Goal: Task Accomplishment & Management: Manage account settings

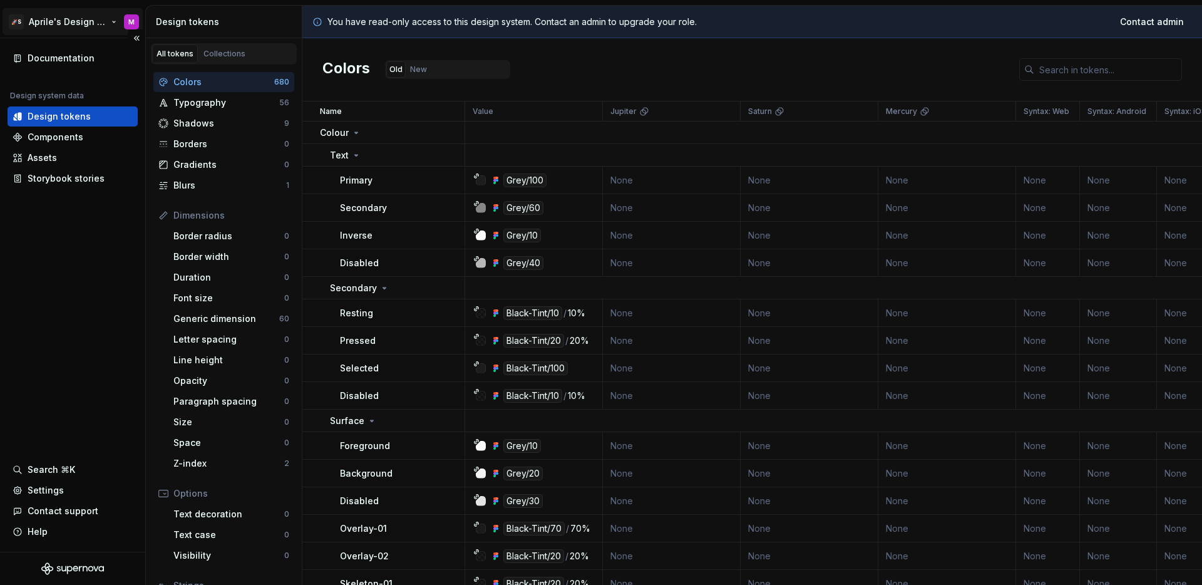
click at [42, 20] on html "🚀S Aprile's Design System M Documentation Design system data Design tokens Comp…" at bounding box center [601, 292] width 1202 height 585
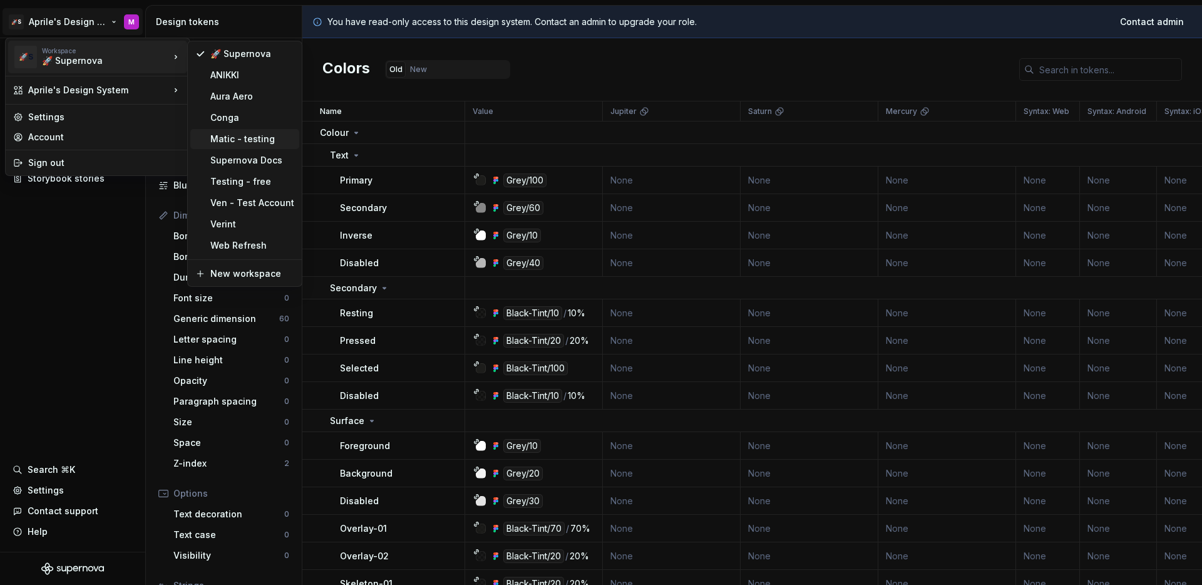
click at [233, 138] on div "Matic - testing" at bounding box center [252, 139] width 84 height 13
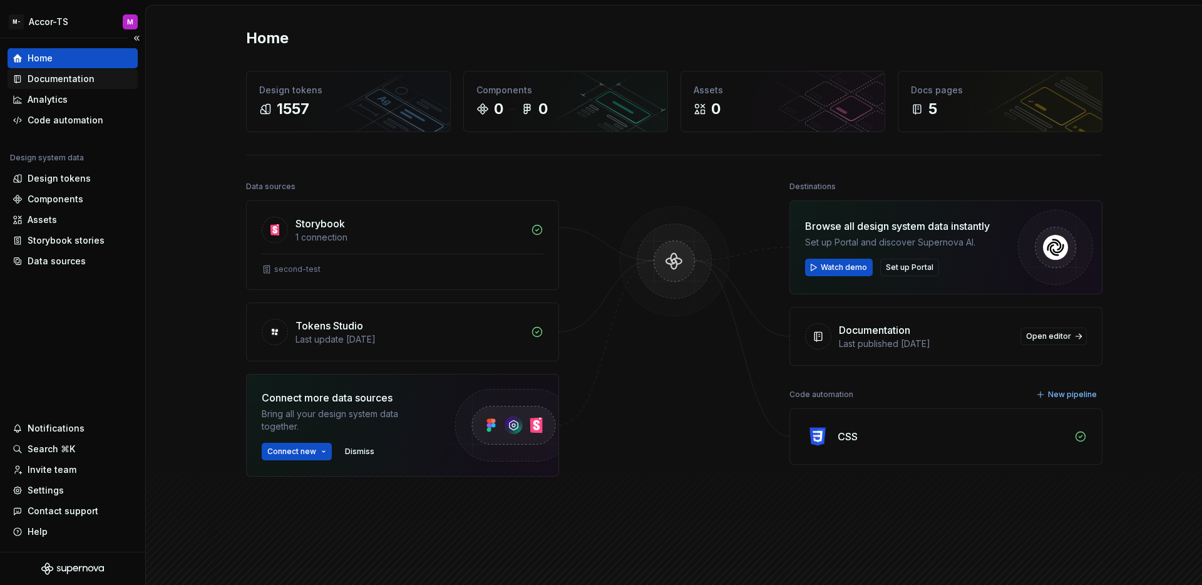
click at [51, 81] on div "Documentation" at bounding box center [61, 79] width 67 height 13
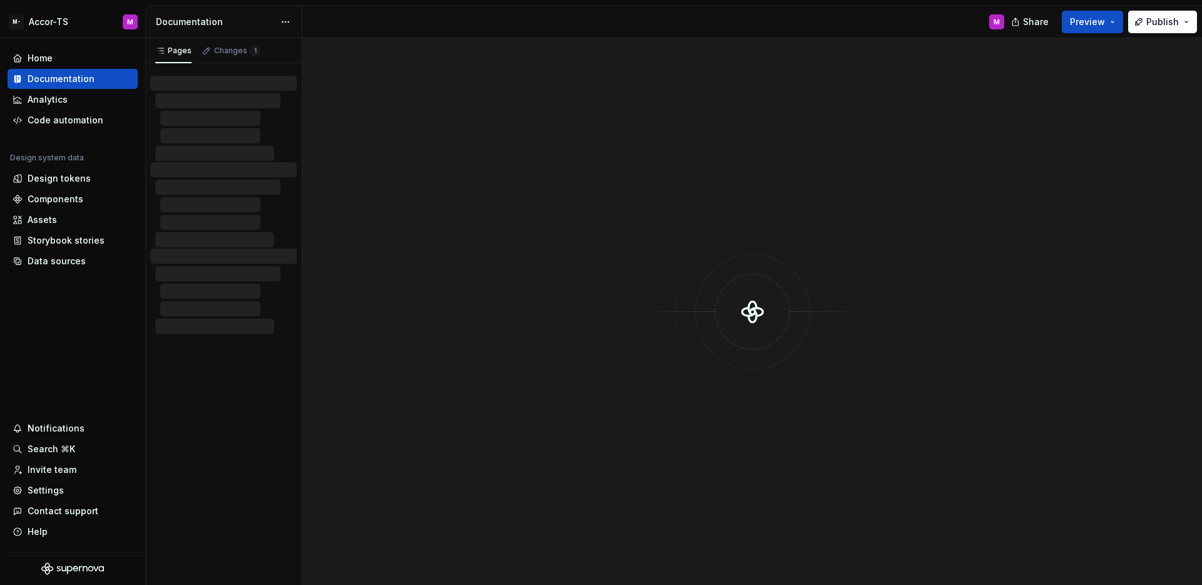
drag, startPoint x: 1169, startPoint y: 24, endPoint x: 1163, endPoint y: 33, distance: 10.4
click at [1169, 24] on span "Publish" at bounding box center [1163, 22] width 33 height 13
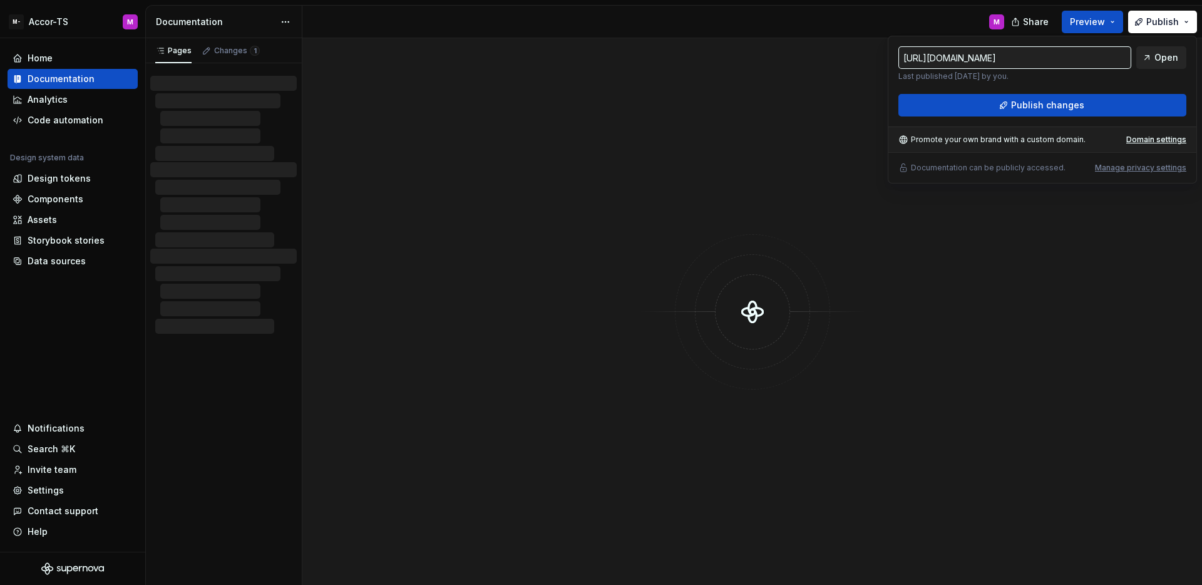
type input "[URL][DOMAIN_NAME]"
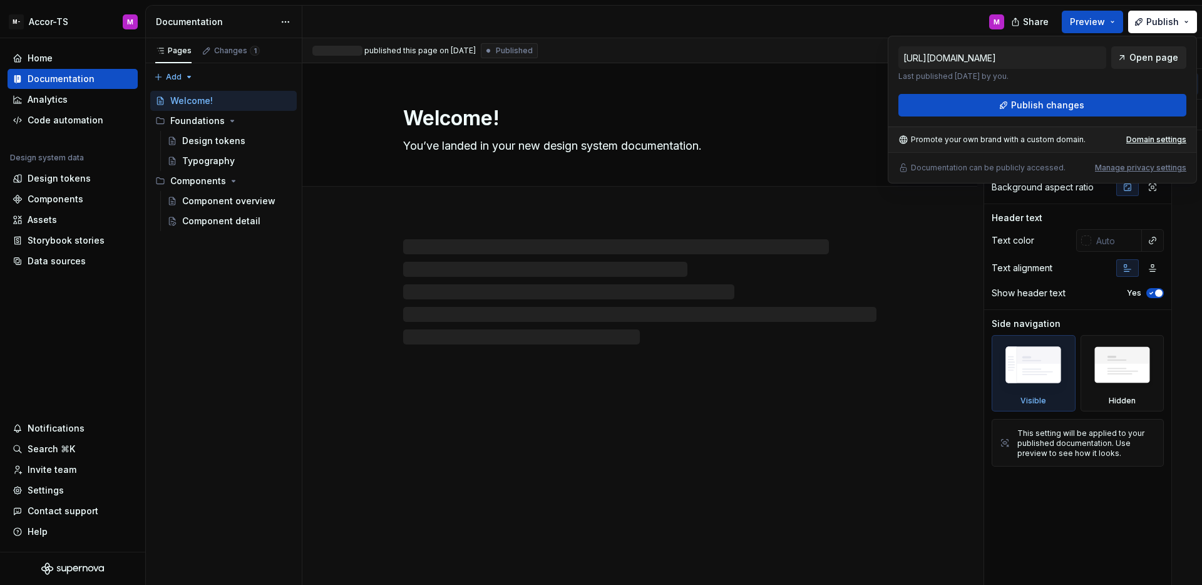
click at [1160, 56] on span "Open page" at bounding box center [1154, 57] width 49 height 13
click at [40, 490] on div "Settings" at bounding box center [46, 490] width 36 height 13
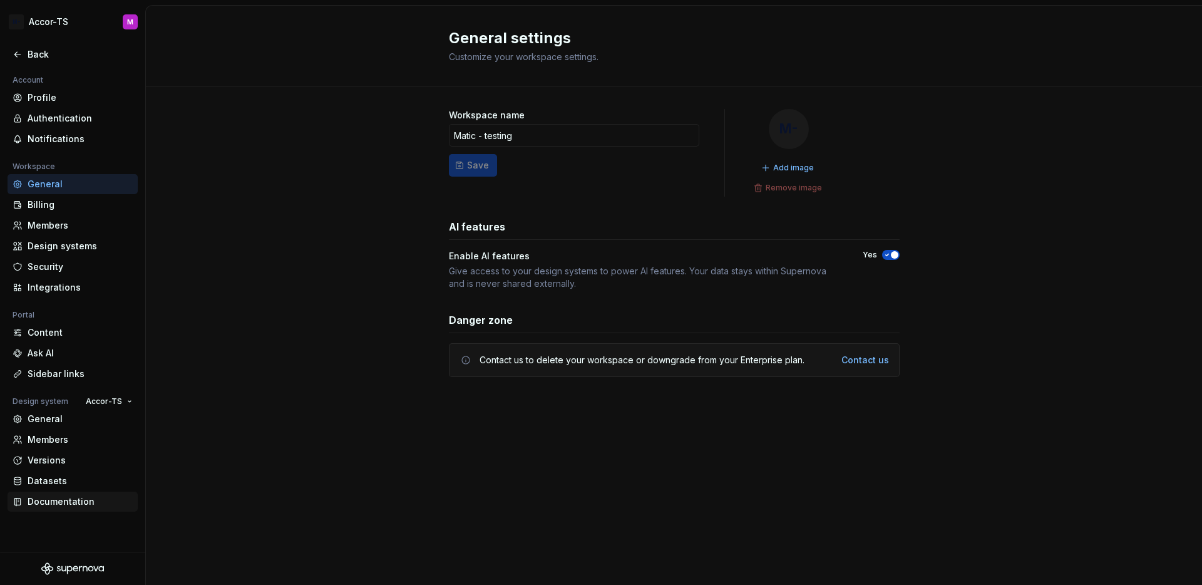
click at [66, 505] on div "Documentation" at bounding box center [80, 501] width 105 height 13
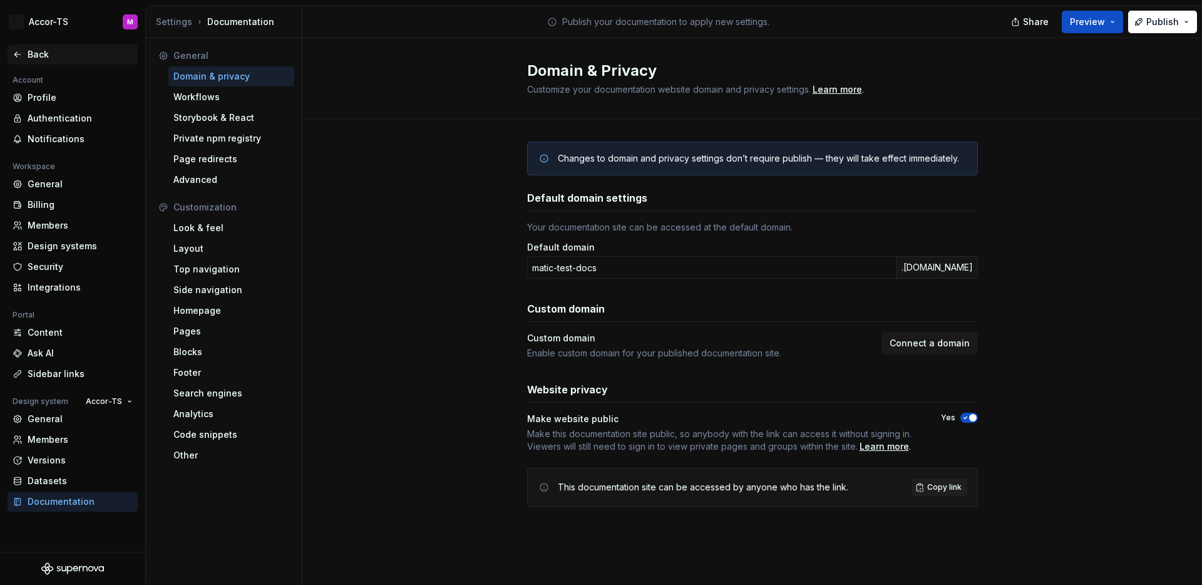
click at [24, 49] on div "Back" at bounding box center [73, 54] width 120 height 13
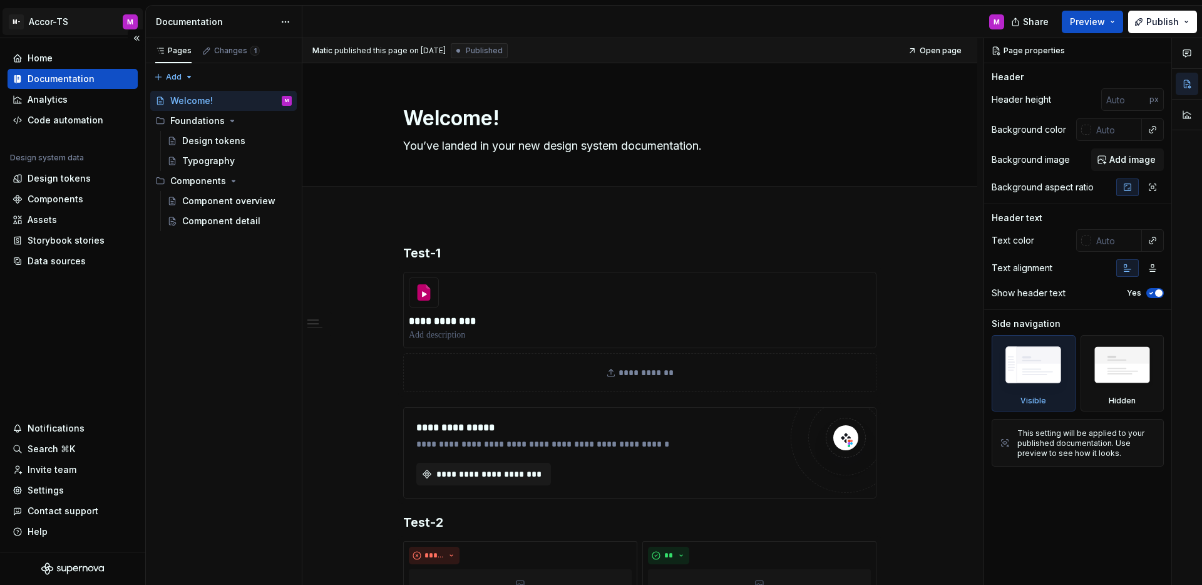
click at [46, 33] on html "**********" at bounding box center [601, 292] width 1202 height 585
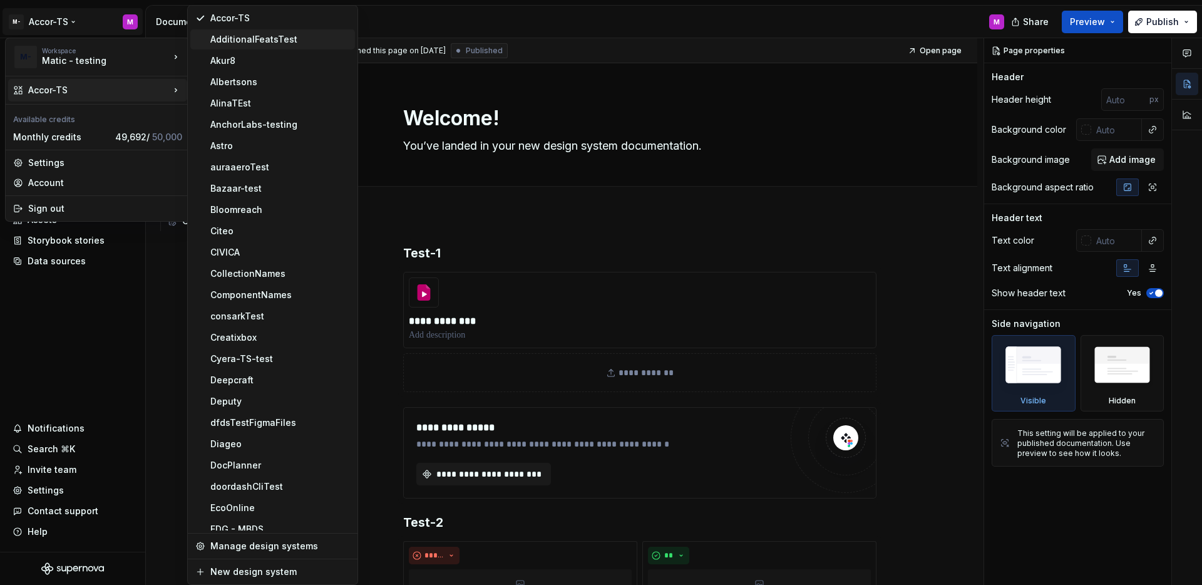
click at [277, 45] on div "AdditionalFeatsTest" at bounding box center [280, 39] width 140 height 13
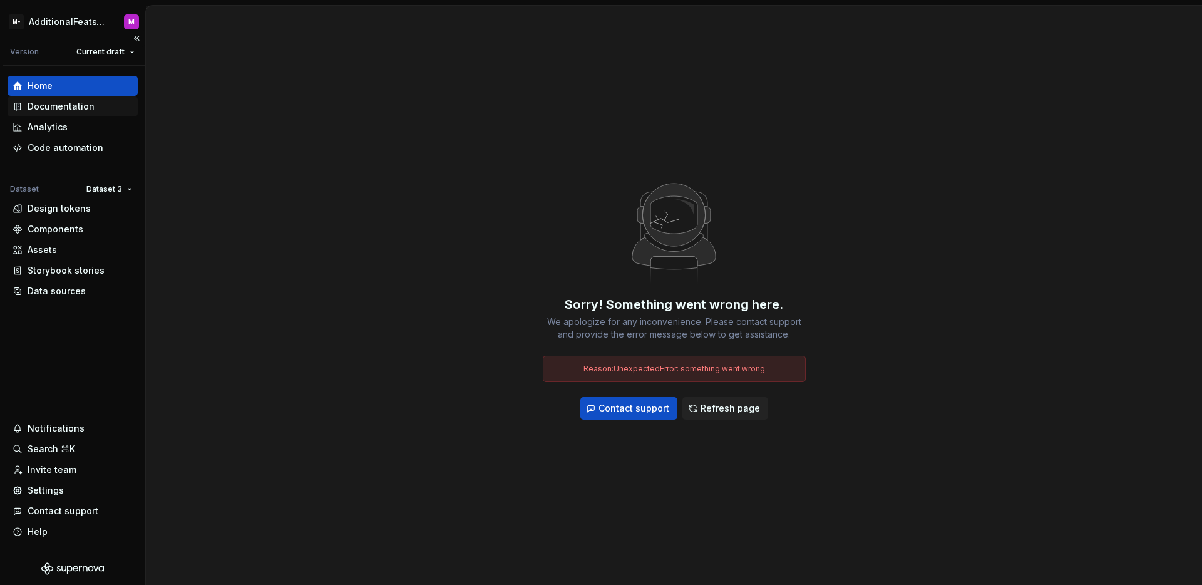
click at [60, 105] on div "Documentation" at bounding box center [61, 106] width 67 height 13
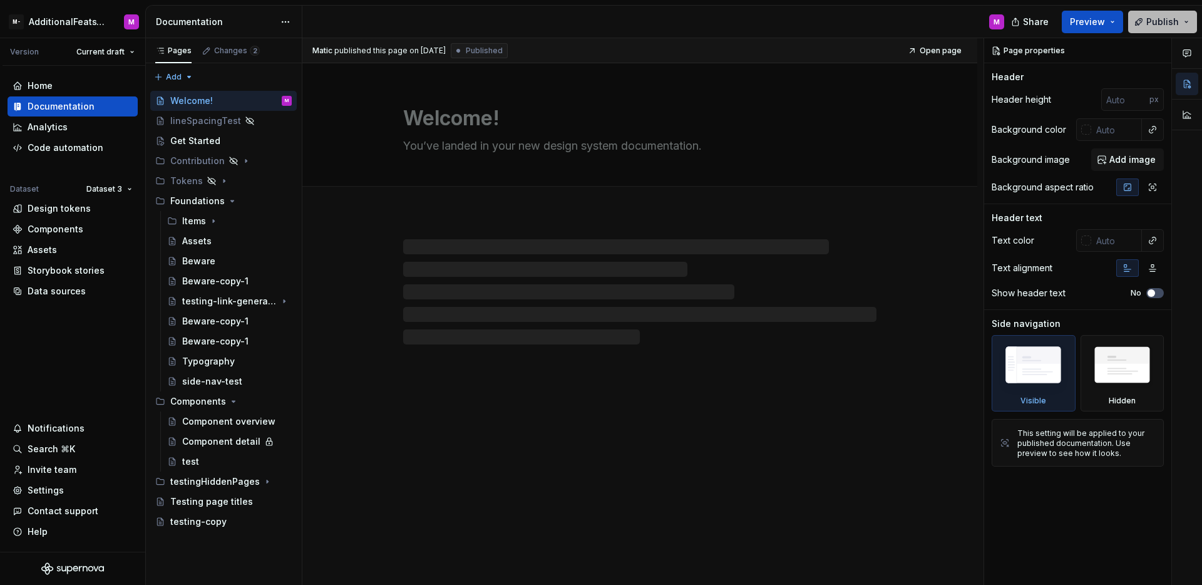
click at [1182, 25] on button "Publish" at bounding box center [1162, 22] width 69 height 23
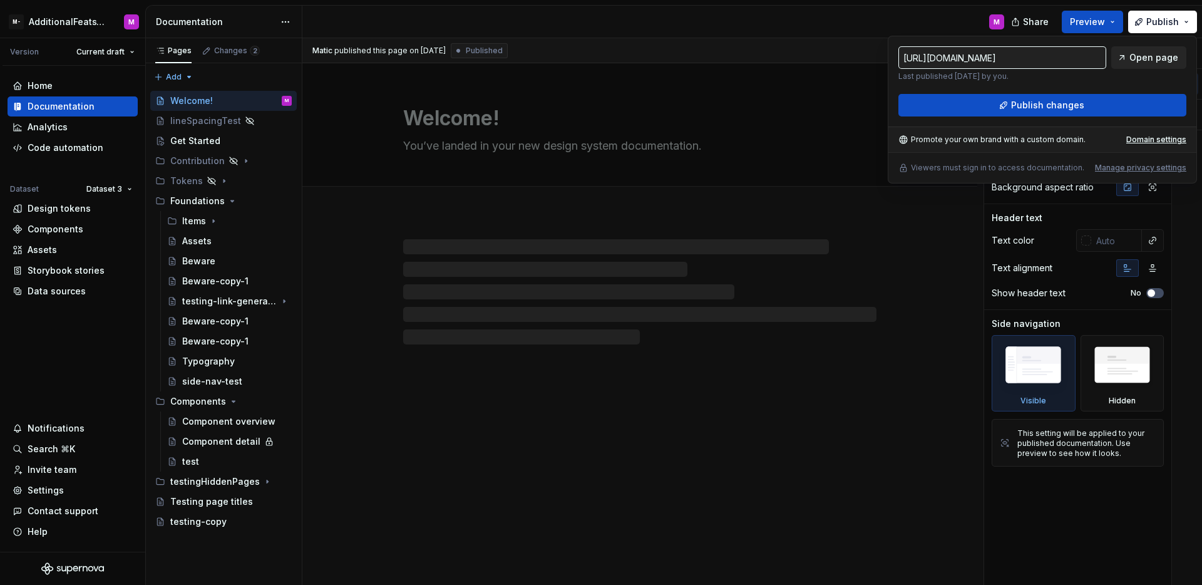
click at [1161, 54] on span "Open page" at bounding box center [1154, 57] width 49 height 13
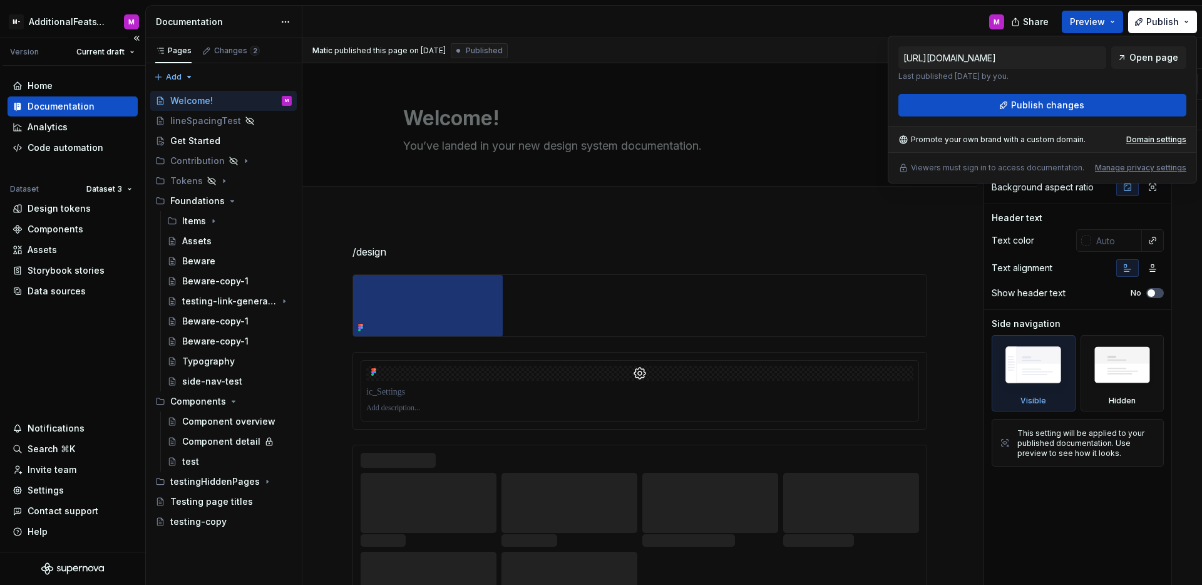
type textarea "*"
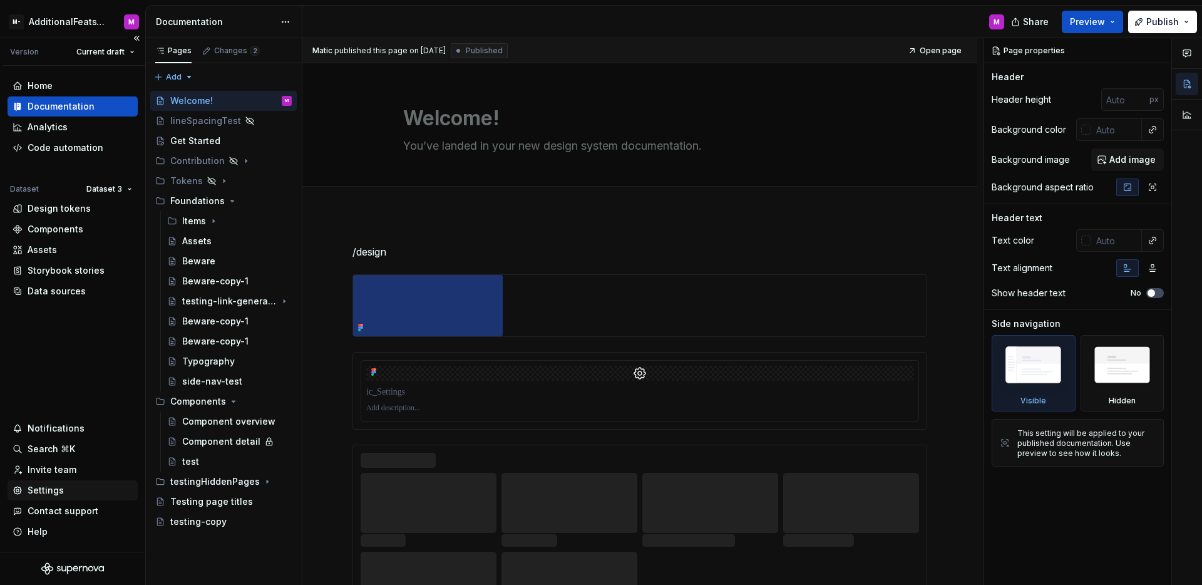
click at [59, 493] on div "Settings" at bounding box center [46, 490] width 36 height 13
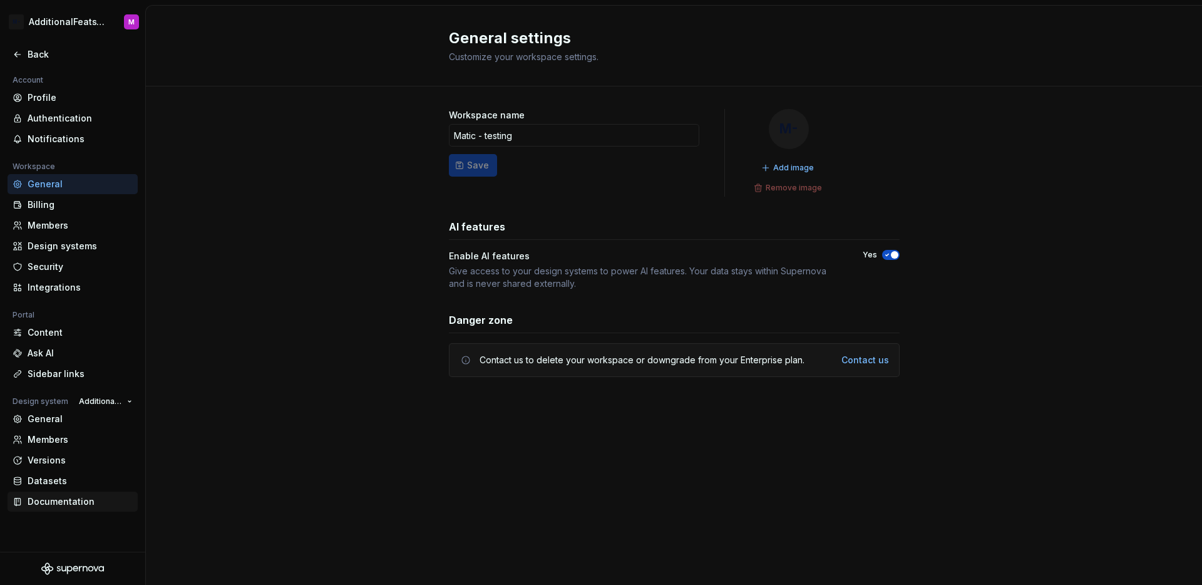
click at [48, 502] on div "Documentation" at bounding box center [80, 501] width 105 height 13
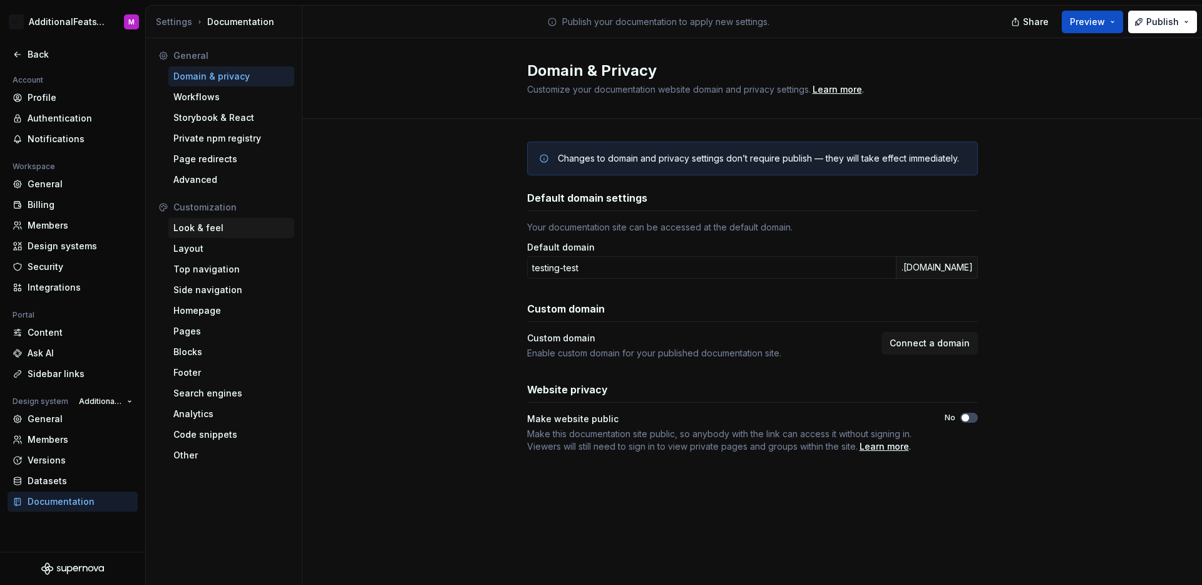
click at [232, 231] on div "Look & feel" at bounding box center [231, 228] width 116 height 13
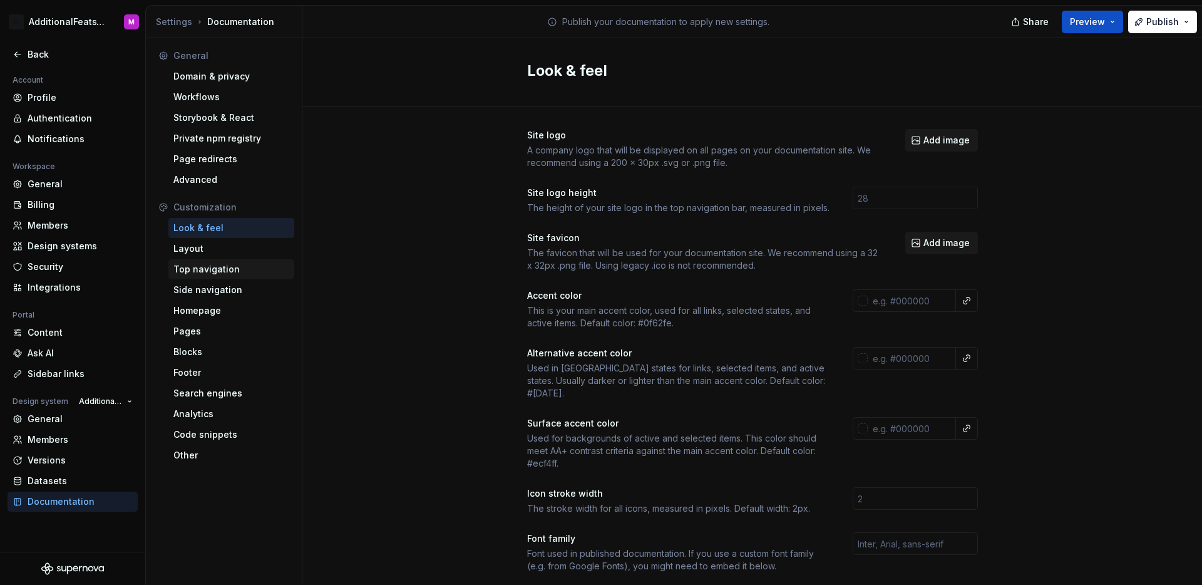
click at [230, 275] on div "Top navigation" at bounding box center [231, 269] width 116 height 13
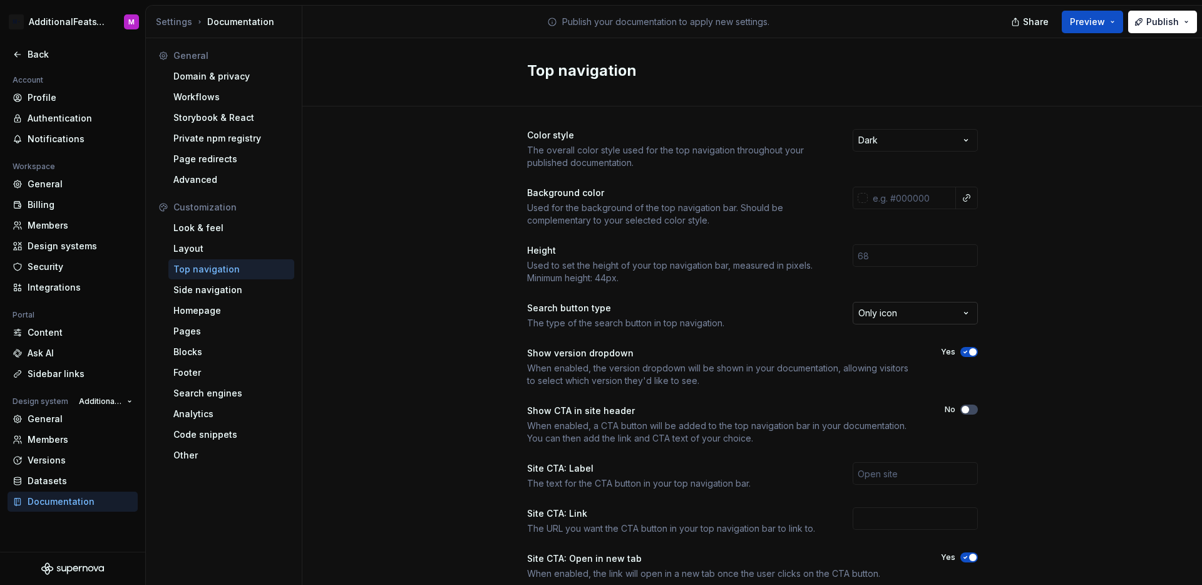
click at [909, 316] on html "M- AdditionalFeatsTest M Back Account Profile Authentication Notifications Work…" at bounding box center [601, 292] width 1202 height 585
click at [1046, 335] on html "M- AdditionalFeatsTest M Back Account Profile Authentication Notifications Work…" at bounding box center [601, 292] width 1202 height 585
click at [919, 319] on html "M- AdditionalFeatsTest M Back Account Profile Authentication Notifications Work…" at bounding box center [601, 292] width 1202 height 585
click at [1020, 339] on div "Color style The overall color style used for the top navigation throughout your…" at bounding box center [752, 395] width 900 height 579
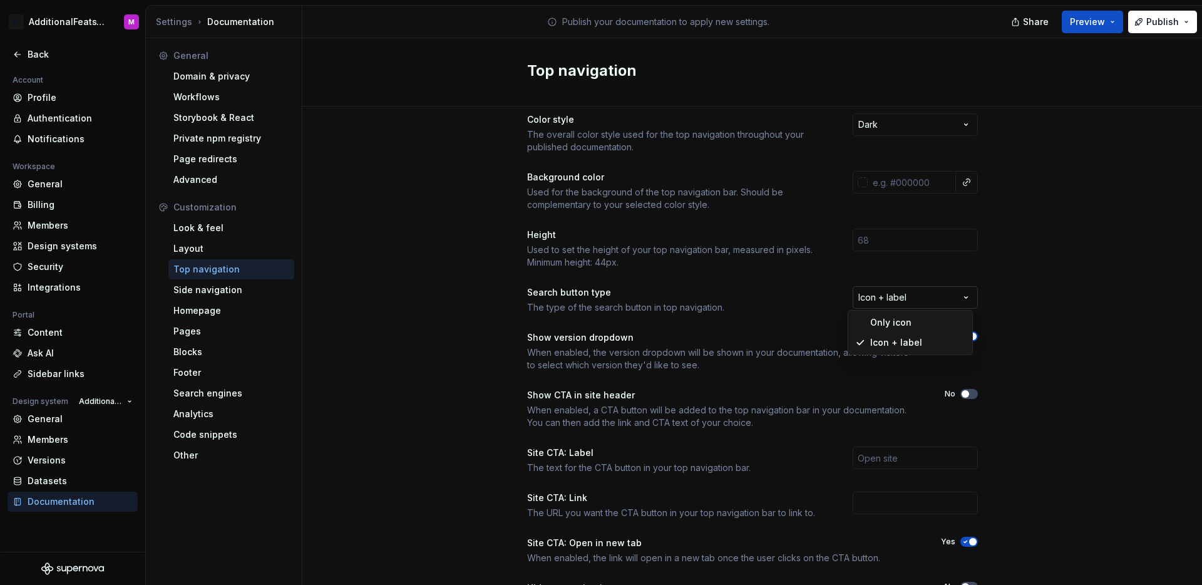
click at [941, 291] on html "M- AdditionalFeatsTest M Back Account Profile Authentication Notifications Work…" at bounding box center [601, 292] width 1202 height 585
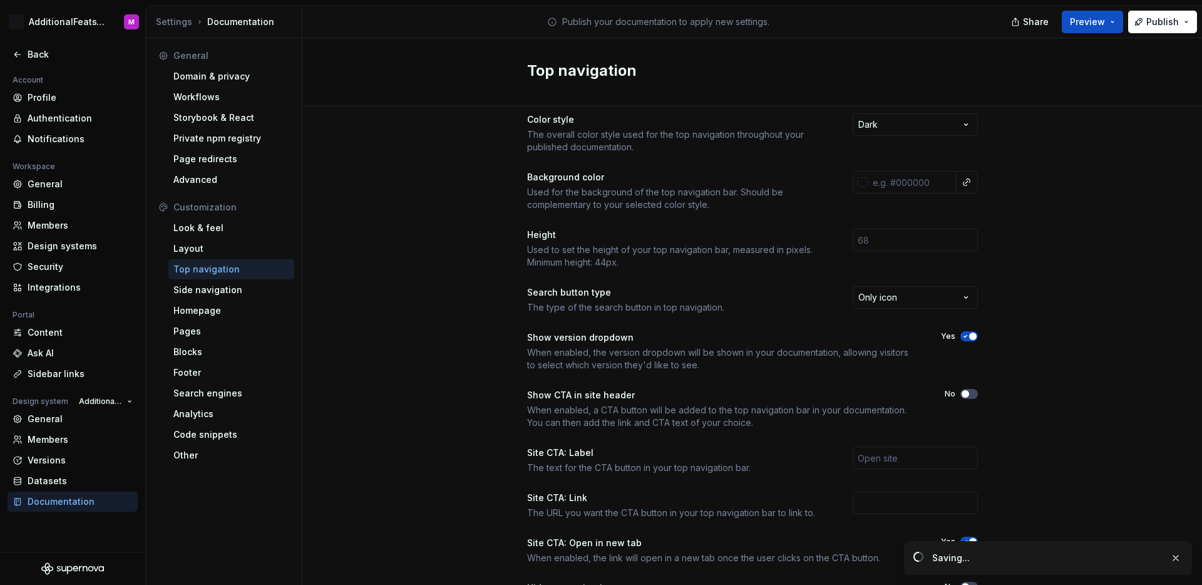
click at [1027, 312] on div "Color style The overall color style used for the top navigation throughout your…" at bounding box center [752, 380] width 900 height 579
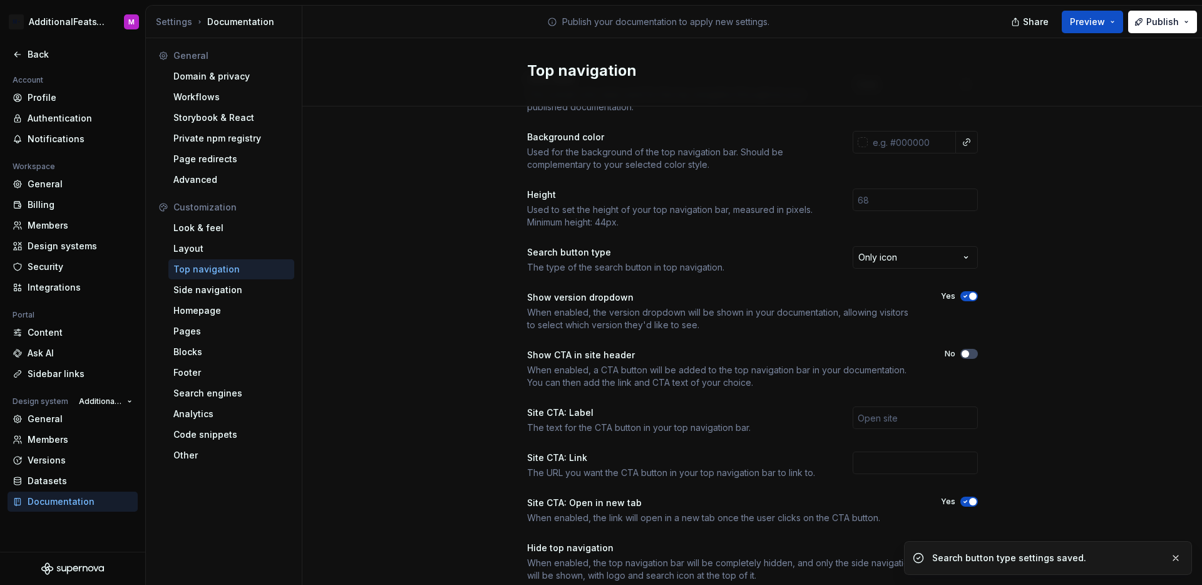
scroll to position [95, 0]
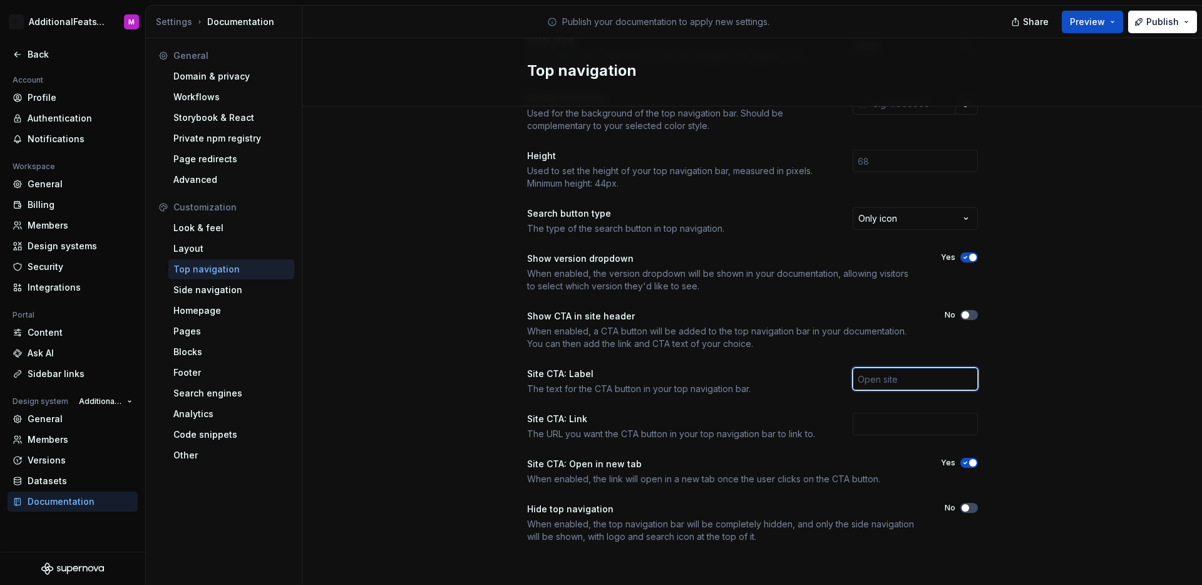
click at [892, 377] on input "text" at bounding box center [915, 379] width 125 height 23
click at [1043, 377] on div "Color style The overall color style used for the top navigation throughout your…" at bounding box center [752, 301] width 900 height 579
click at [945, 311] on label "No" at bounding box center [950, 315] width 11 height 10
click at [961, 311] on button "No" at bounding box center [970, 315] width 18 height 10
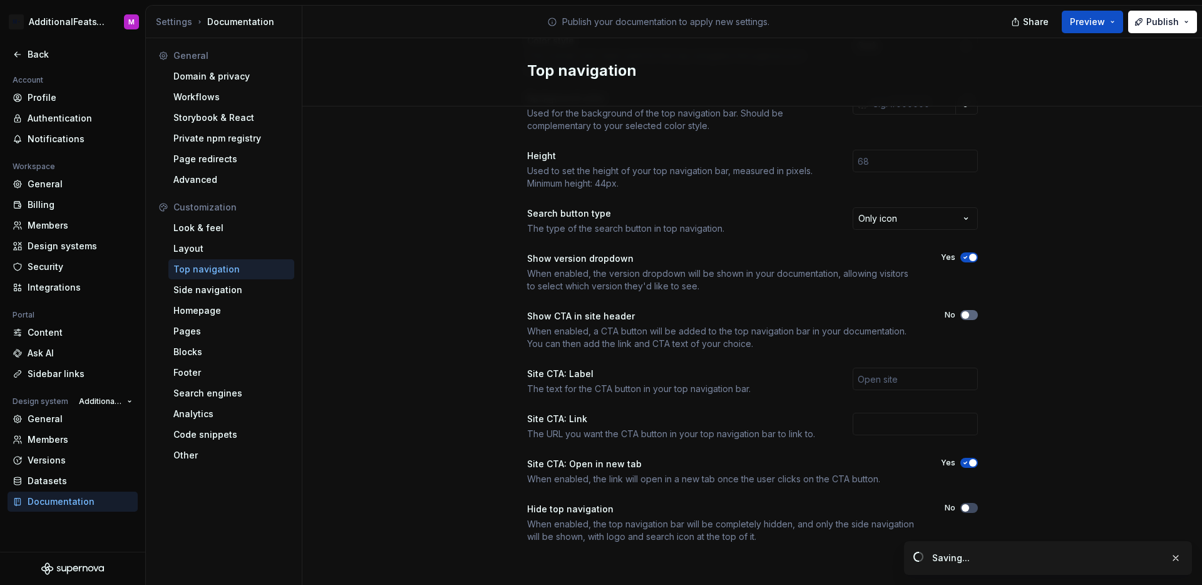
click at [962, 312] on span "button" at bounding box center [966, 315] width 8 height 8
click at [969, 315] on span "button" at bounding box center [973, 315] width 8 height 8
click at [211, 299] on div "Side navigation" at bounding box center [231, 290] width 126 height 20
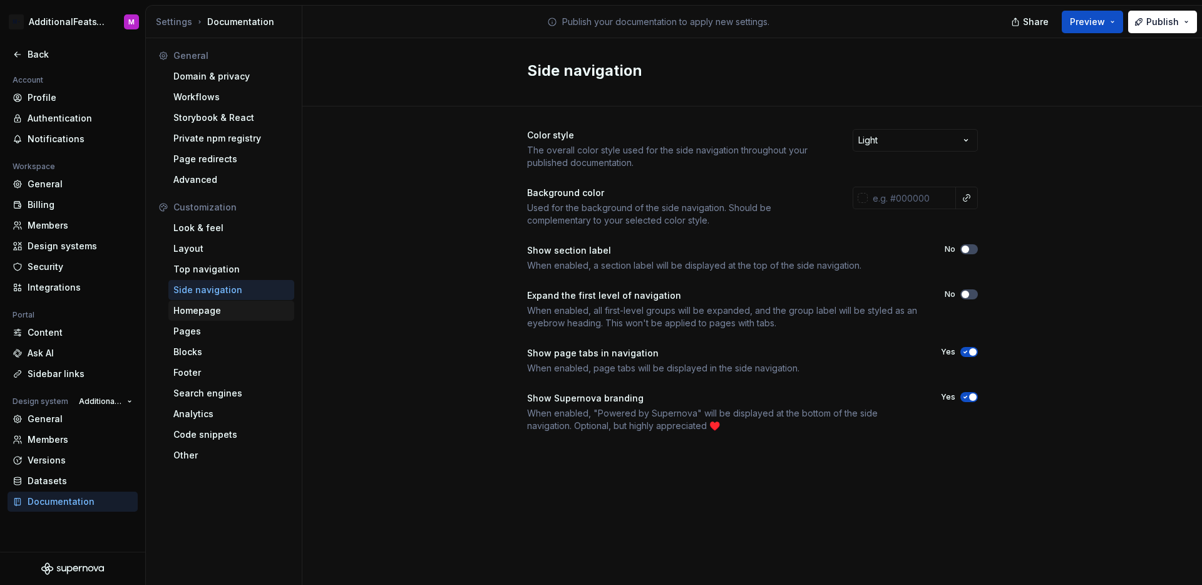
click at [215, 314] on div "Homepage" at bounding box center [231, 310] width 116 height 13
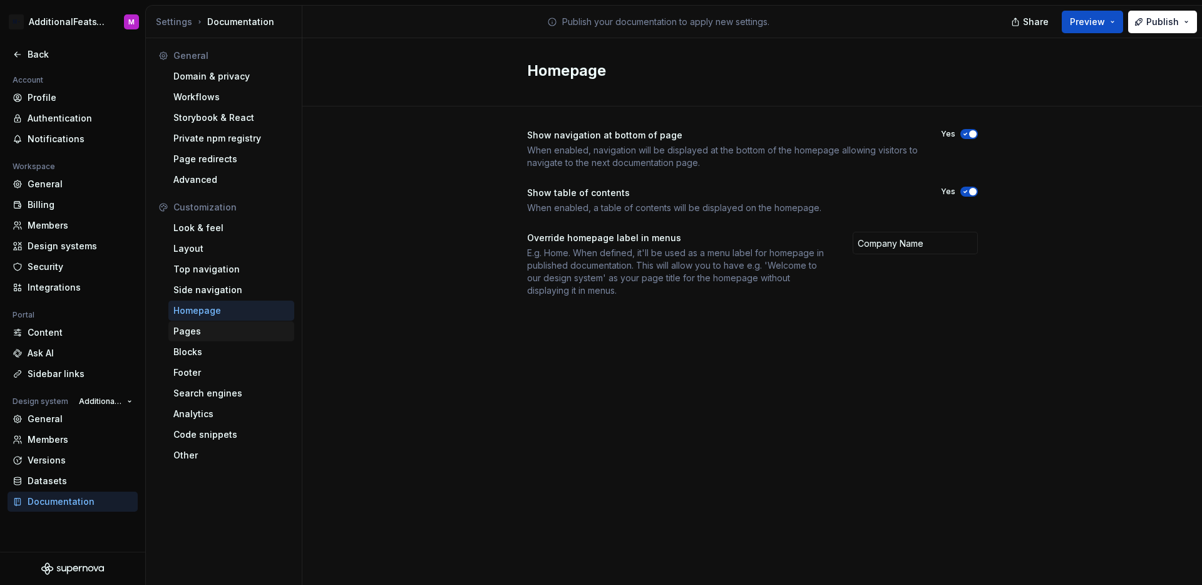
click at [209, 330] on div "Pages" at bounding box center [231, 331] width 116 height 13
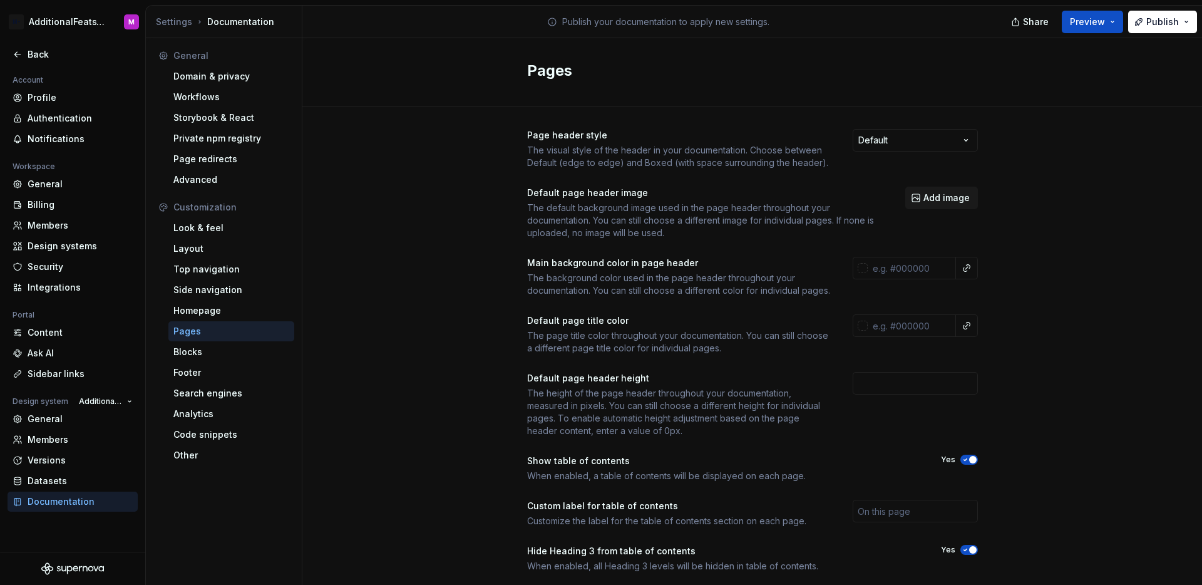
scroll to position [100, 0]
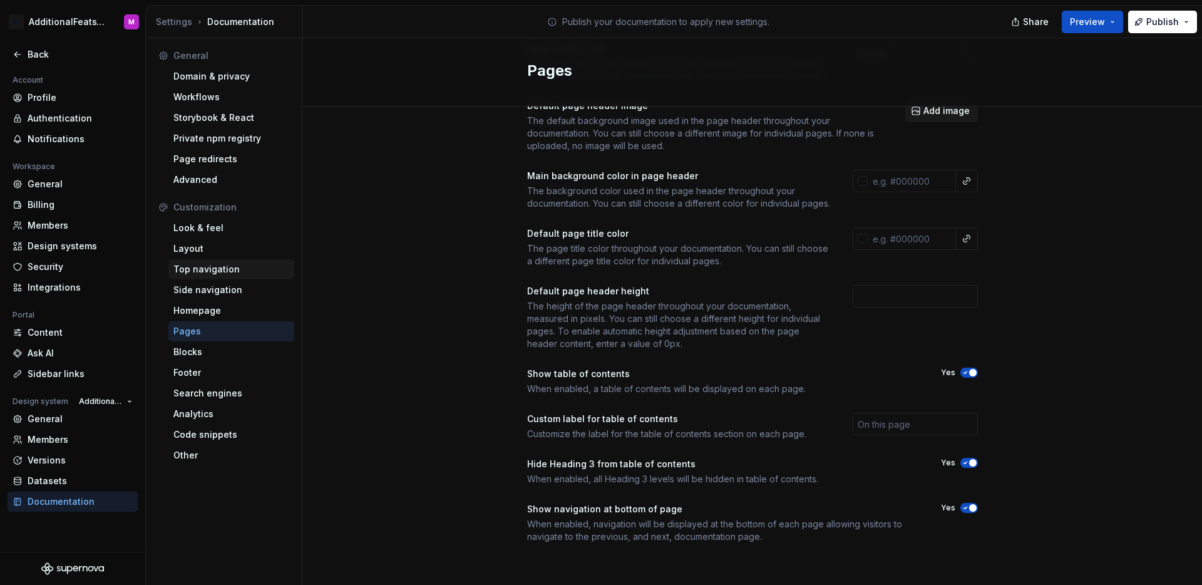
click at [217, 271] on div "Top navigation" at bounding box center [231, 269] width 116 height 13
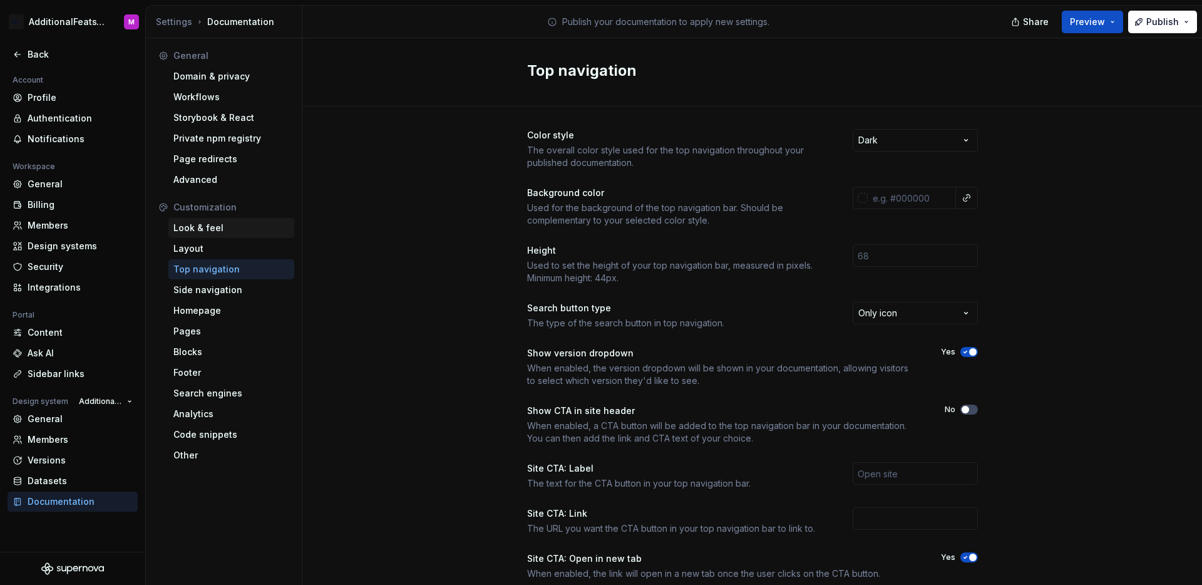
click at [228, 235] on div "Look & feel" at bounding box center [231, 228] width 126 height 20
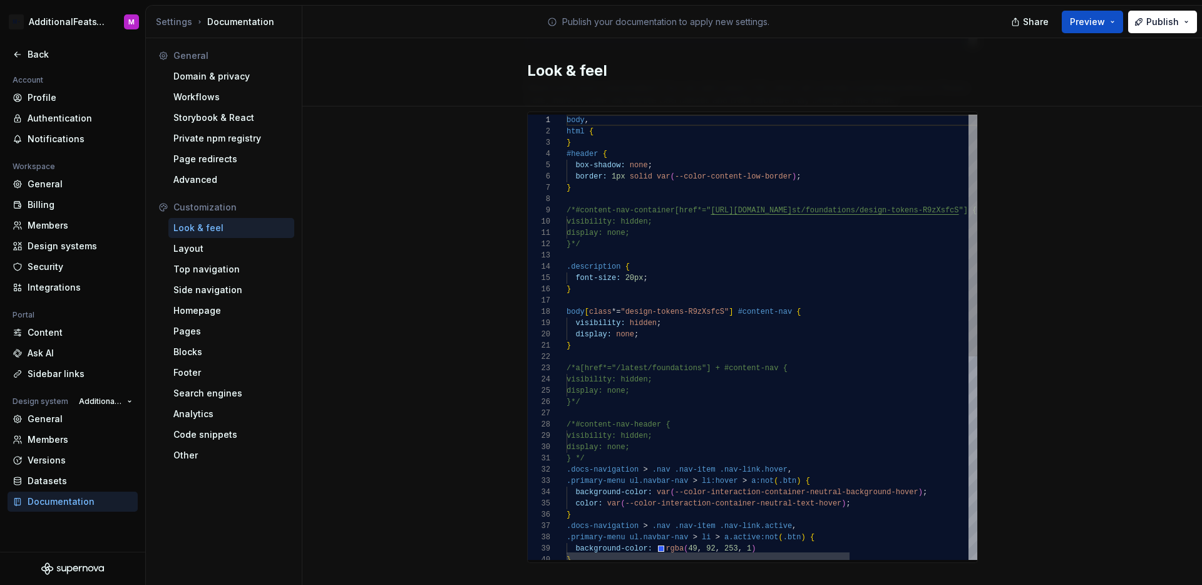
scroll to position [804, 0]
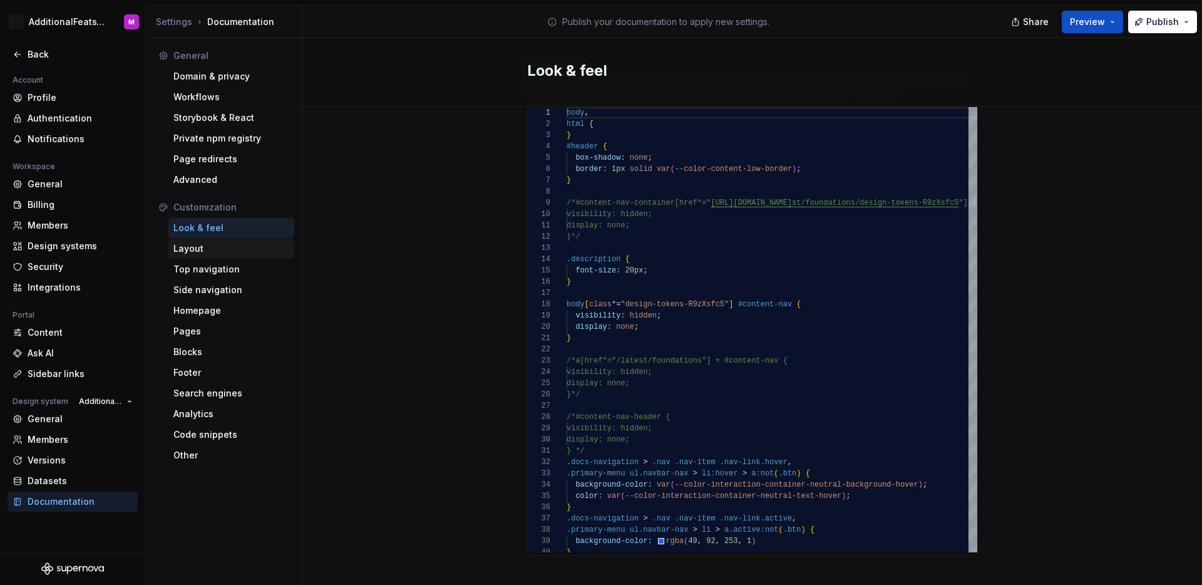
click at [223, 245] on div "Layout" at bounding box center [231, 248] width 116 height 13
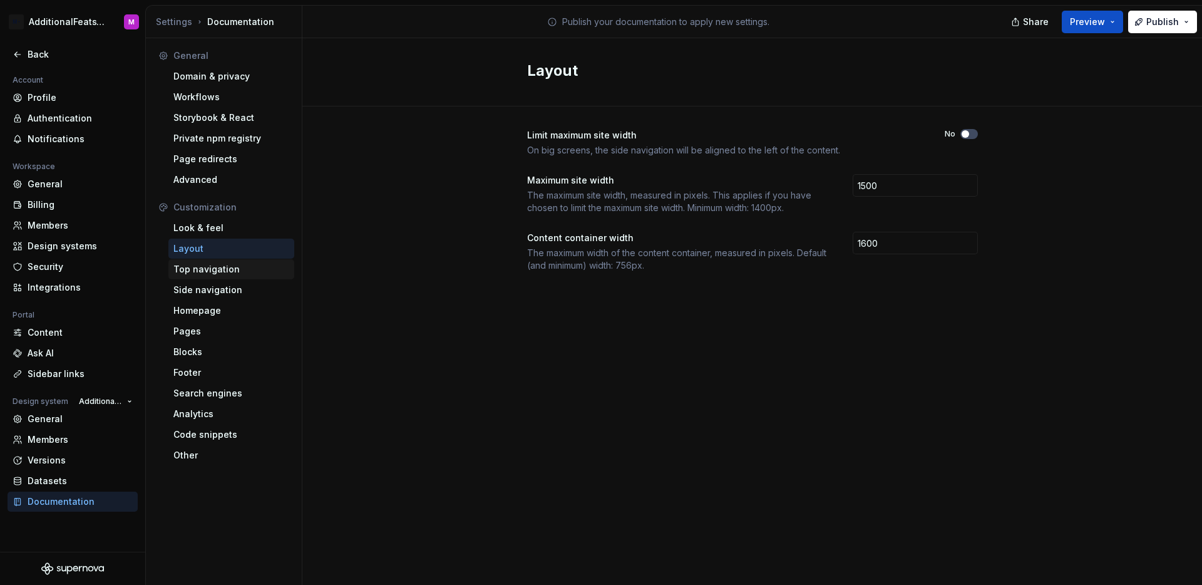
click at [239, 266] on div "Top navigation" at bounding box center [231, 269] width 116 height 13
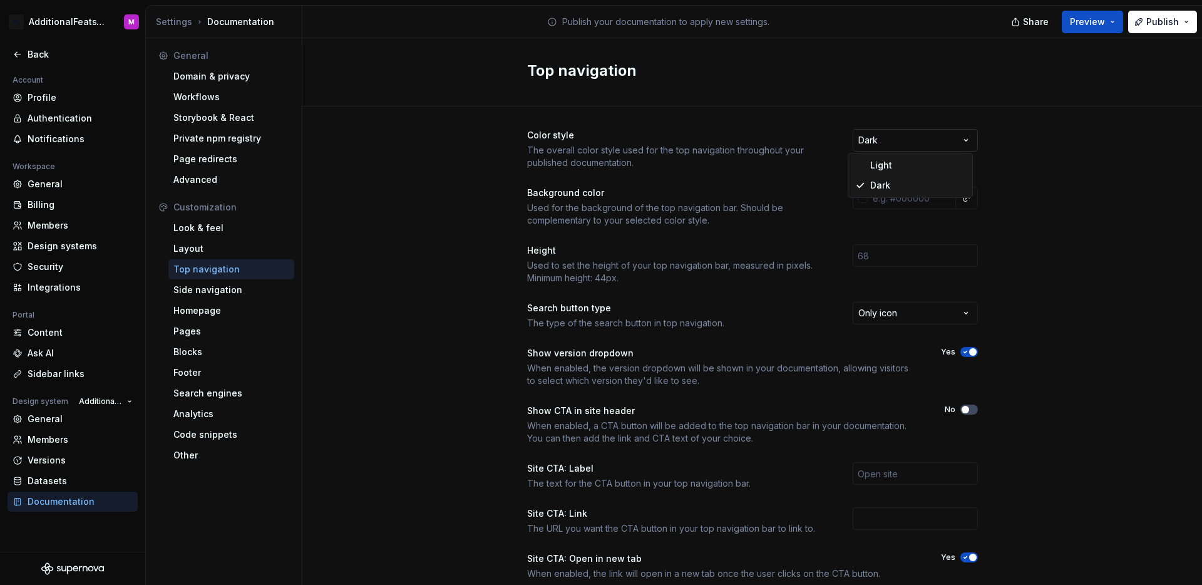
click at [951, 140] on html "M- AdditionalFeatsTest M Back Account Profile Authentication Notifications Work…" at bounding box center [601, 292] width 1202 height 585
click at [1038, 169] on html "M- AdditionalFeatsTest M Back Account Profile Authentication Notifications Work…" at bounding box center [601, 292] width 1202 height 585
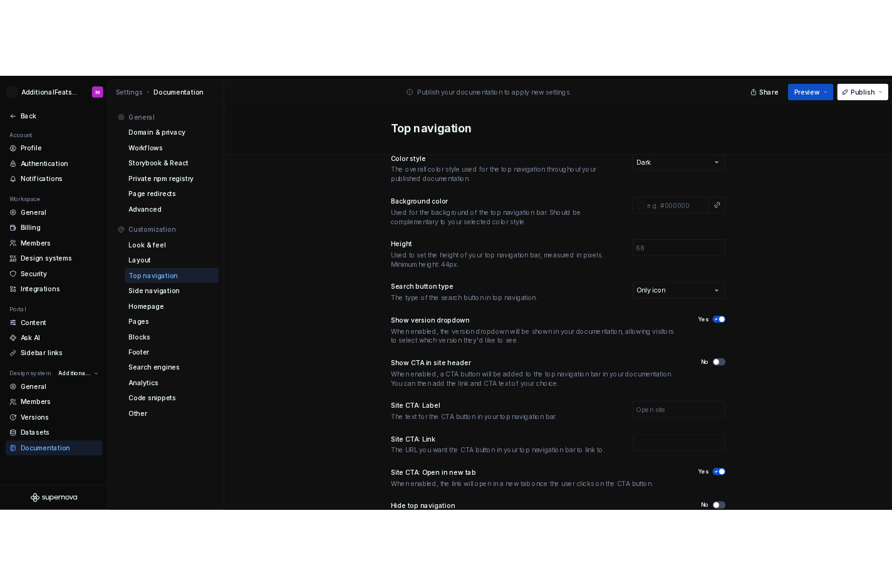
scroll to position [40, 0]
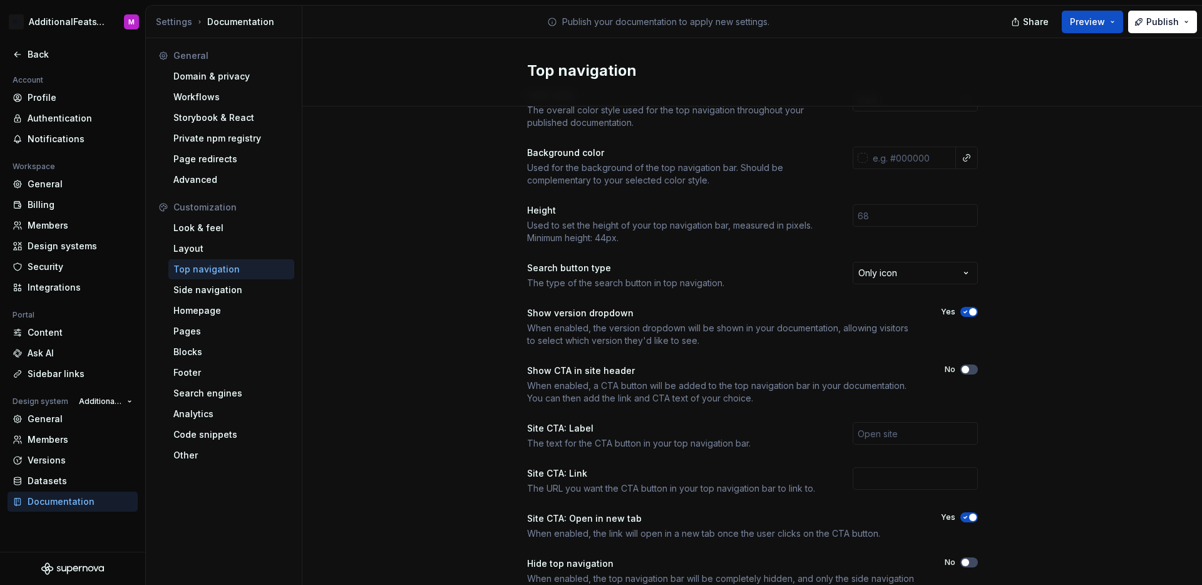
click at [86, 522] on div "Account Profile Authentication Notifications Workspace General Billing Members …" at bounding box center [72, 312] width 145 height 479
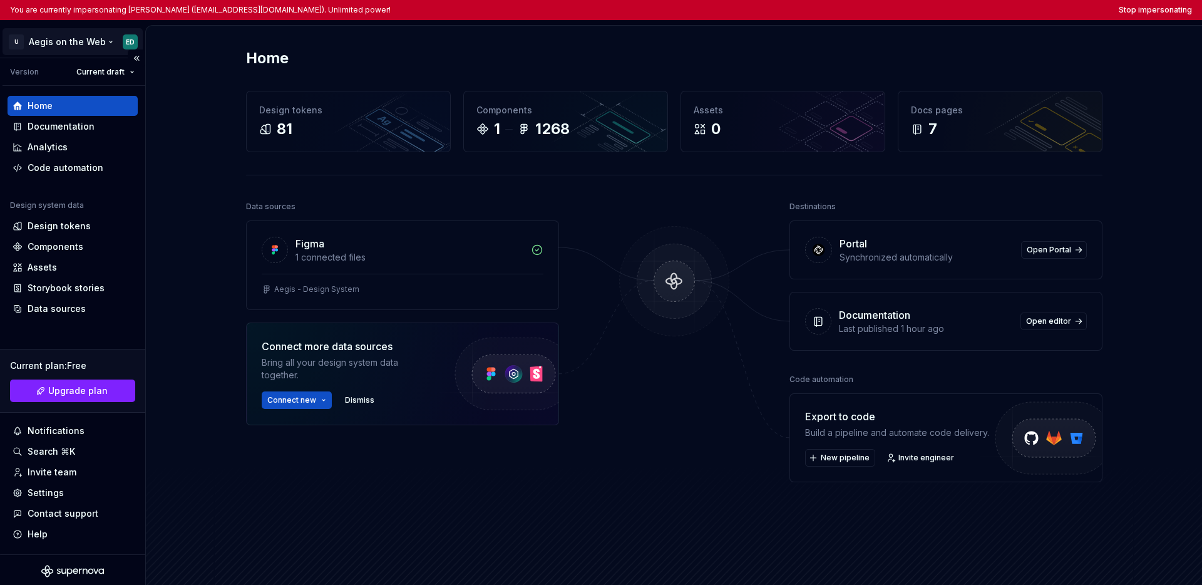
click at [67, 41] on html "You are currently impersonating [PERSON_NAME] ([EMAIL_ADDRESS][DOMAIN_NAME]). U…" at bounding box center [601, 292] width 1202 height 585
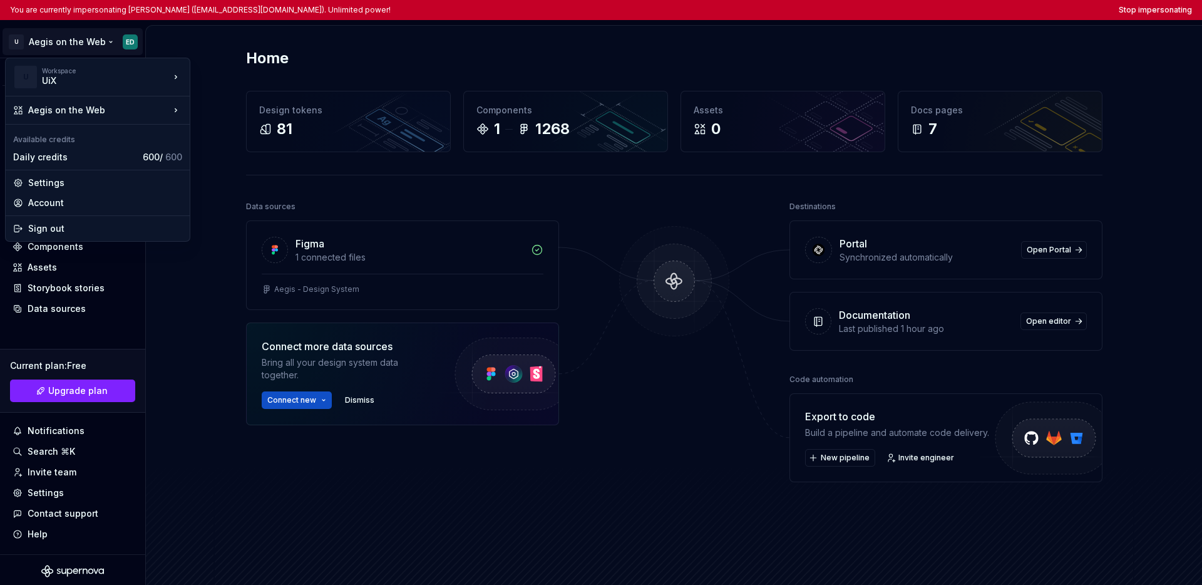
click at [165, 446] on html "You are currently impersonating Edgar Diaz (10055341@onuriscp.com). Unlimited p…" at bounding box center [601, 292] width 1202 height 585
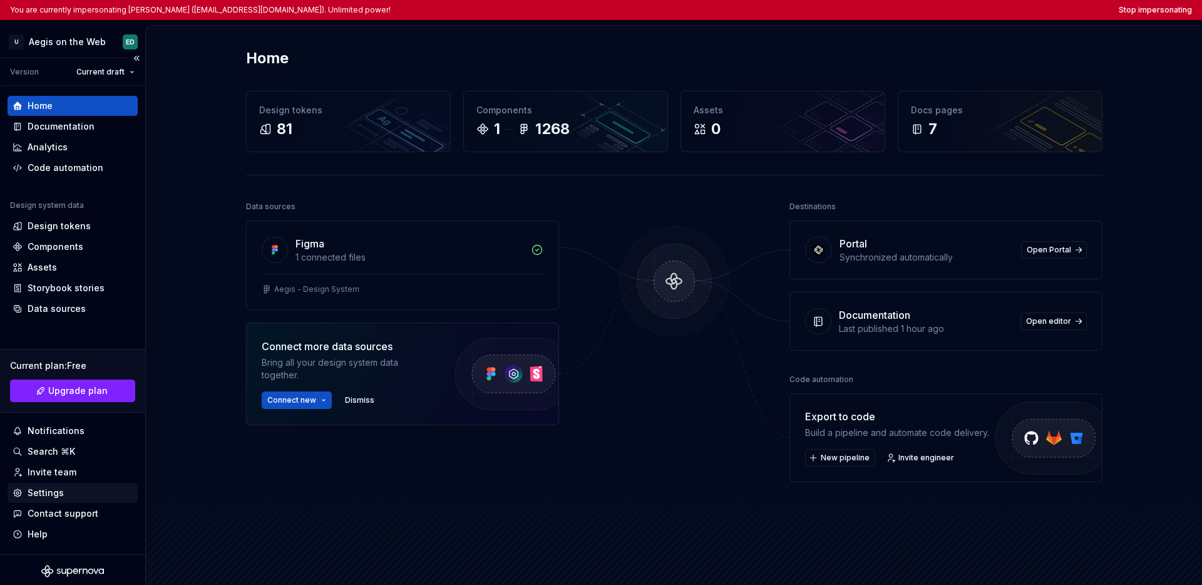
click at [57, 495] on div "Settings" at bounding box center [46, 493] width 36 height 13
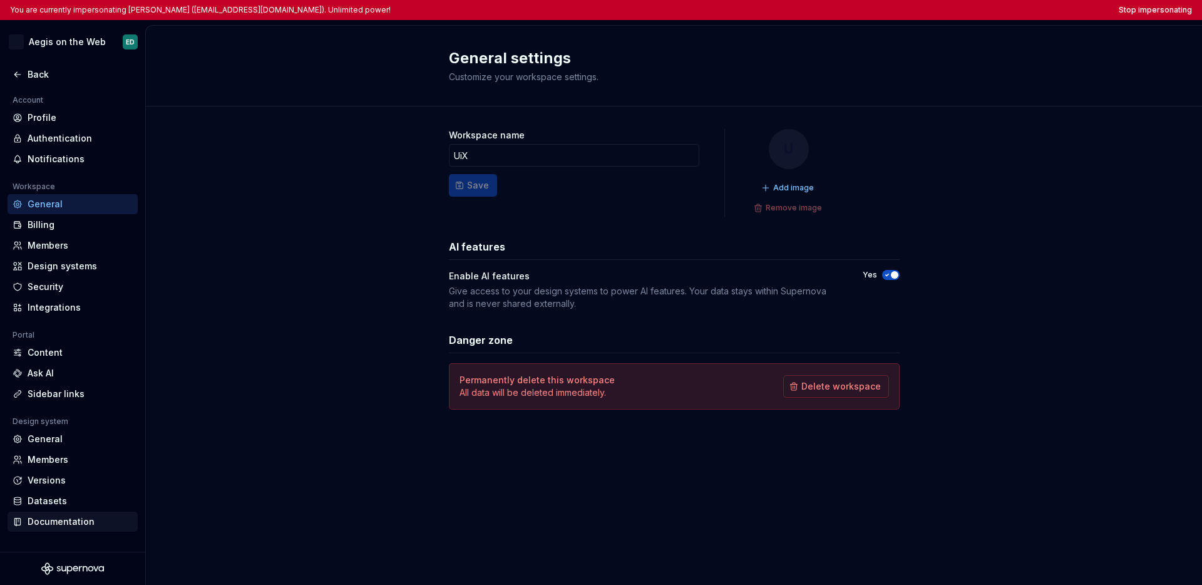
click at [64, 521] on div "Documentation" at bounding box center [80, 521] width 105 height 13
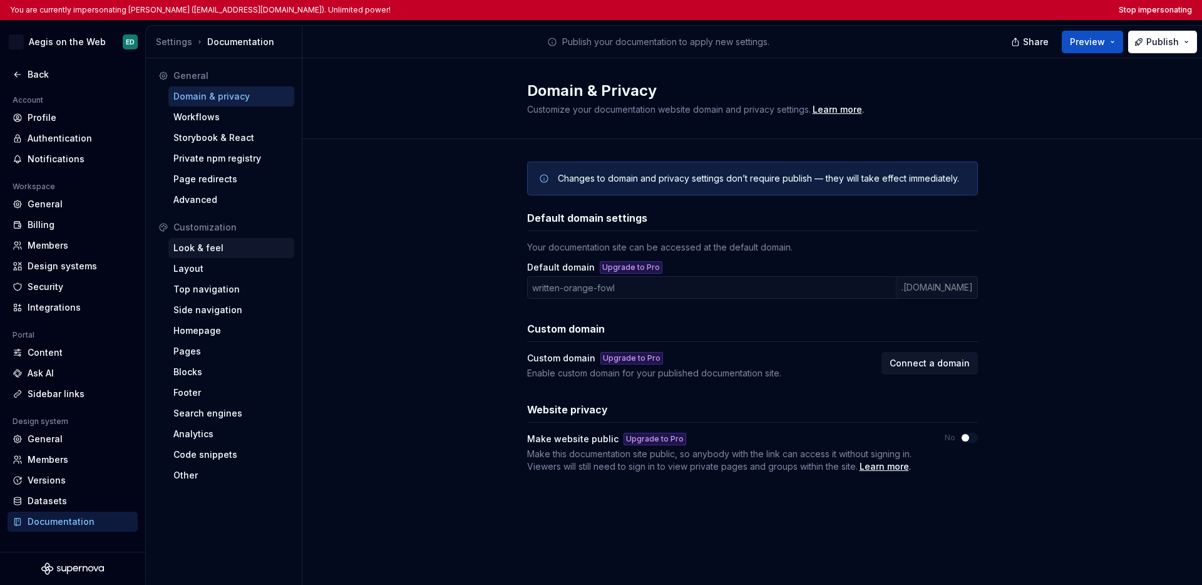
click at [235, 249] on div "Look & feel" at bounding box center [231, 248] width 116 height 13
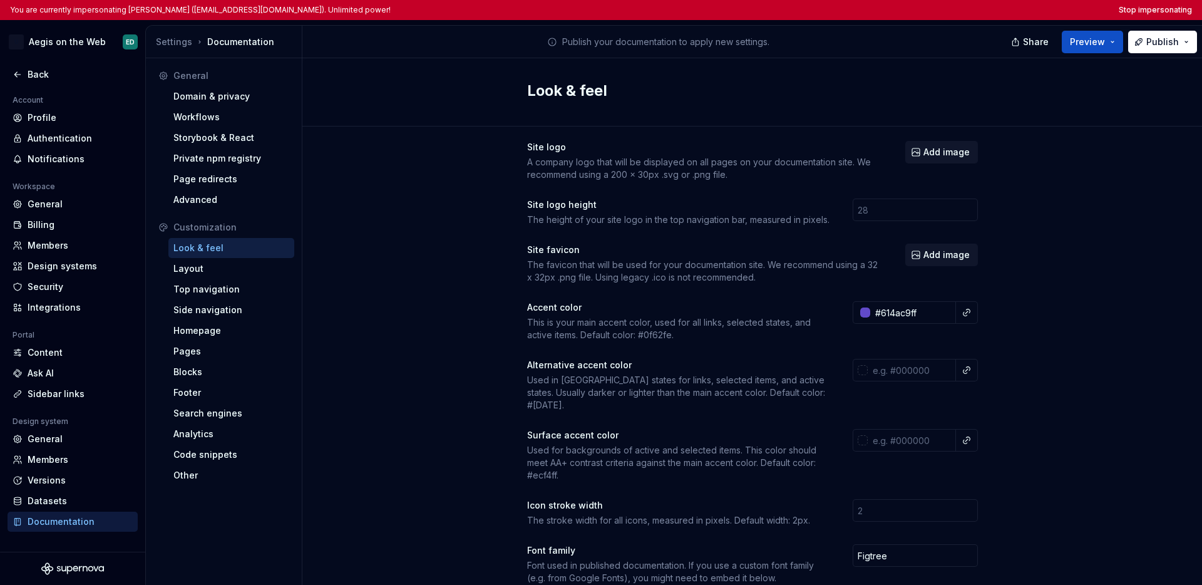
scroll to position [86, 0]
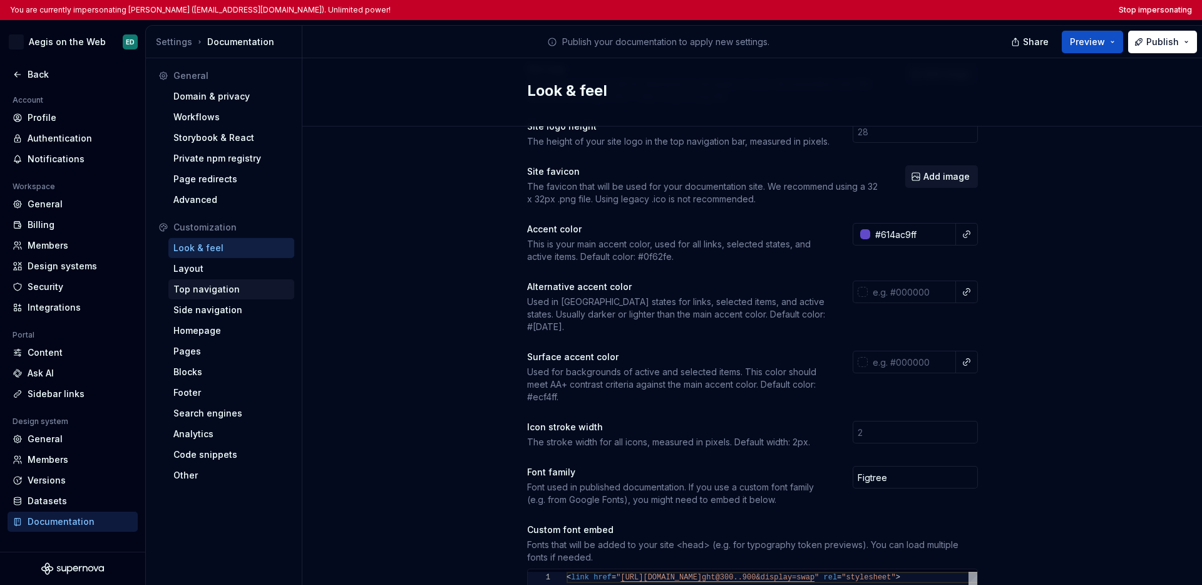
click at [222, 289] on div "Top navigation" at bounding box center [231, 289] width 116 height 13
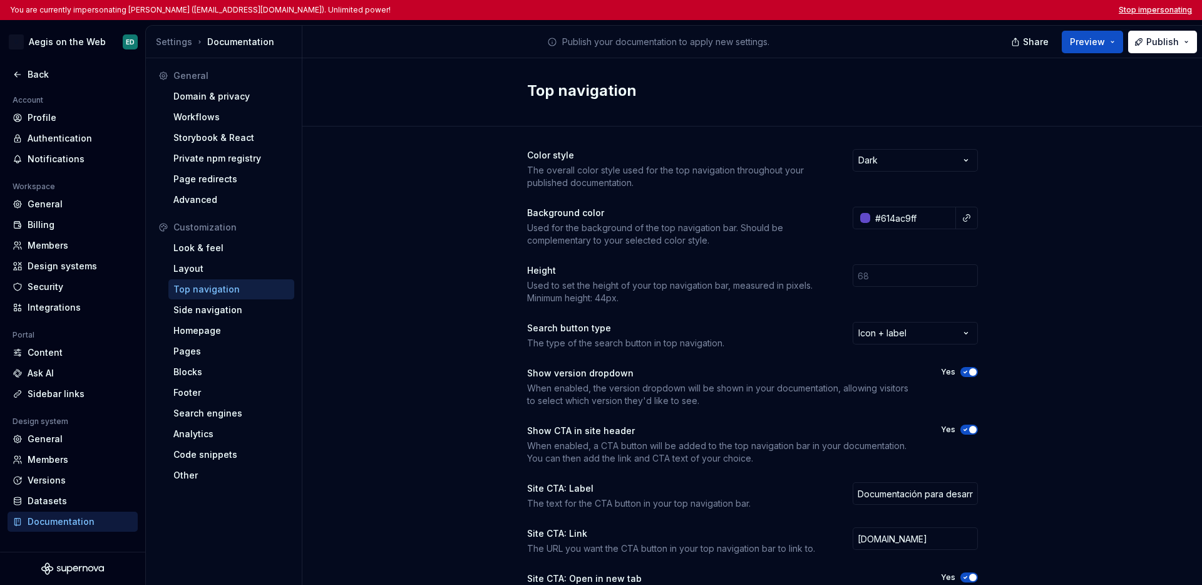
click at [891, 8] on button "Stop impersonating" at bounding box center [1155, 10] width 73 height 10
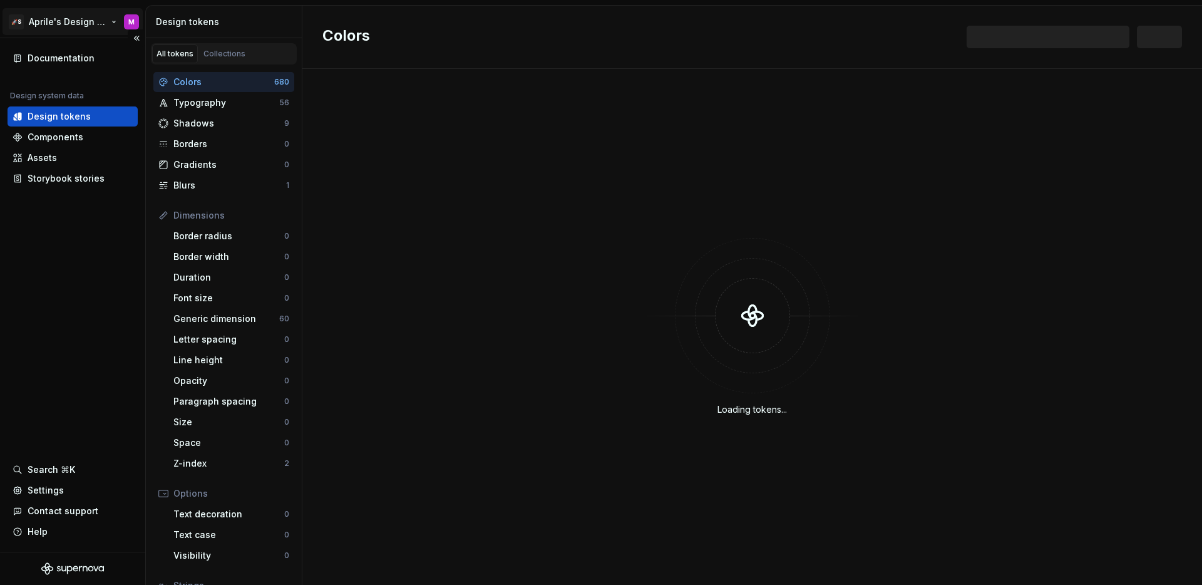
click at [63, 23] on html "🚀S Aprile's Design System M Documentation Design system data Design tokens Comp…" at bounding box center [601, 292] width 1202 height 585
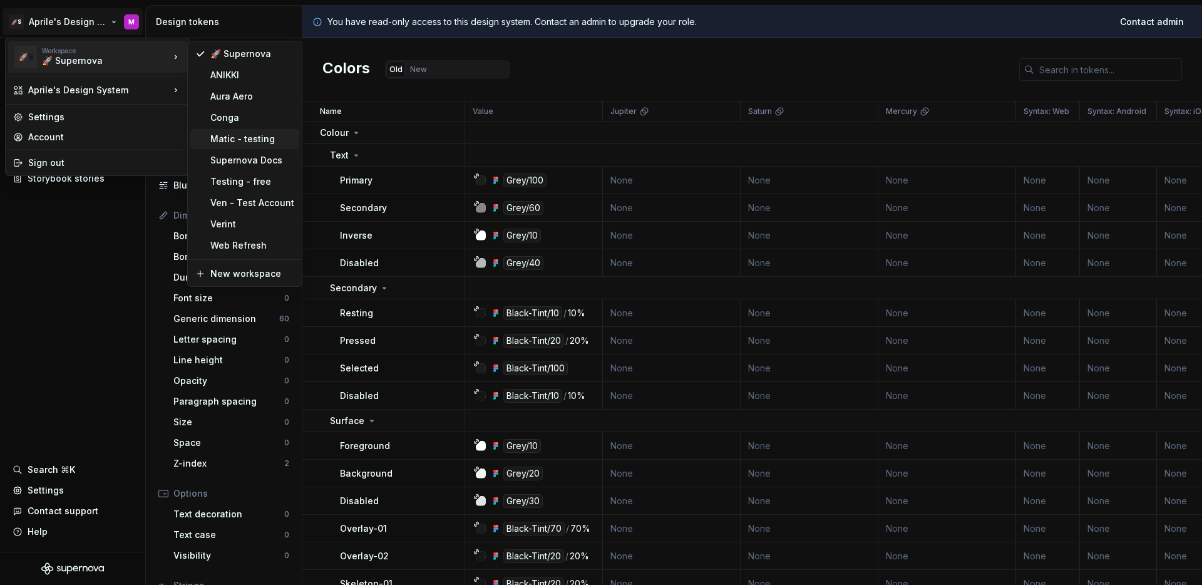
click at [262, 147] on div "Matic - testing" at bounding box center [244, 139] width 109 height 20
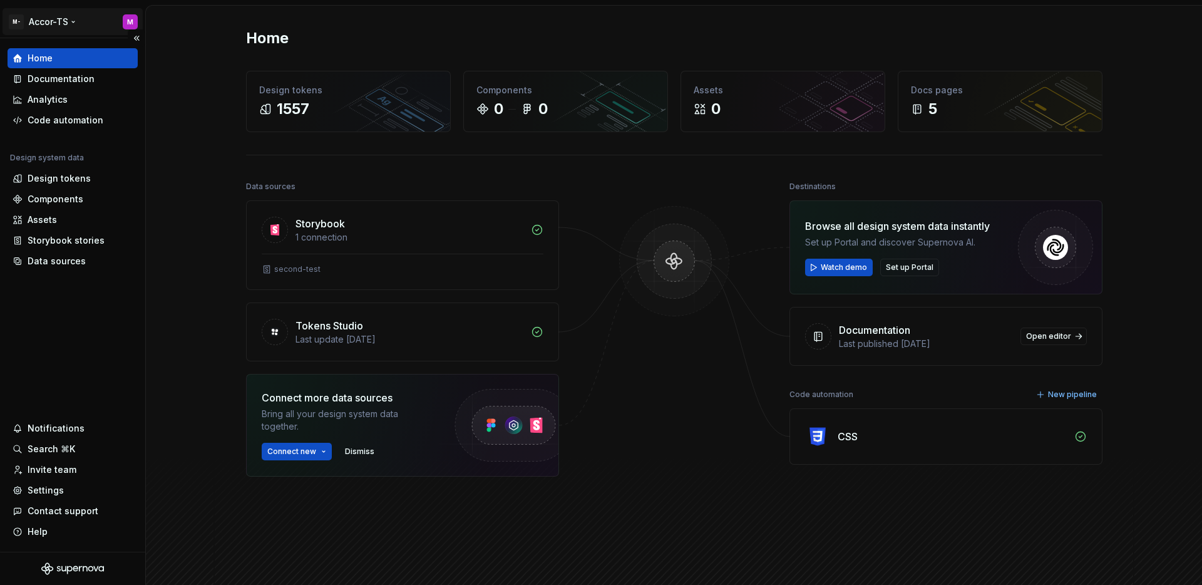
click at [63, 21] on html "M- Accor-TS M Home Documentation Analytics Code automation Design system data D…" at bounding box center [601, 292] width 1202 height 585
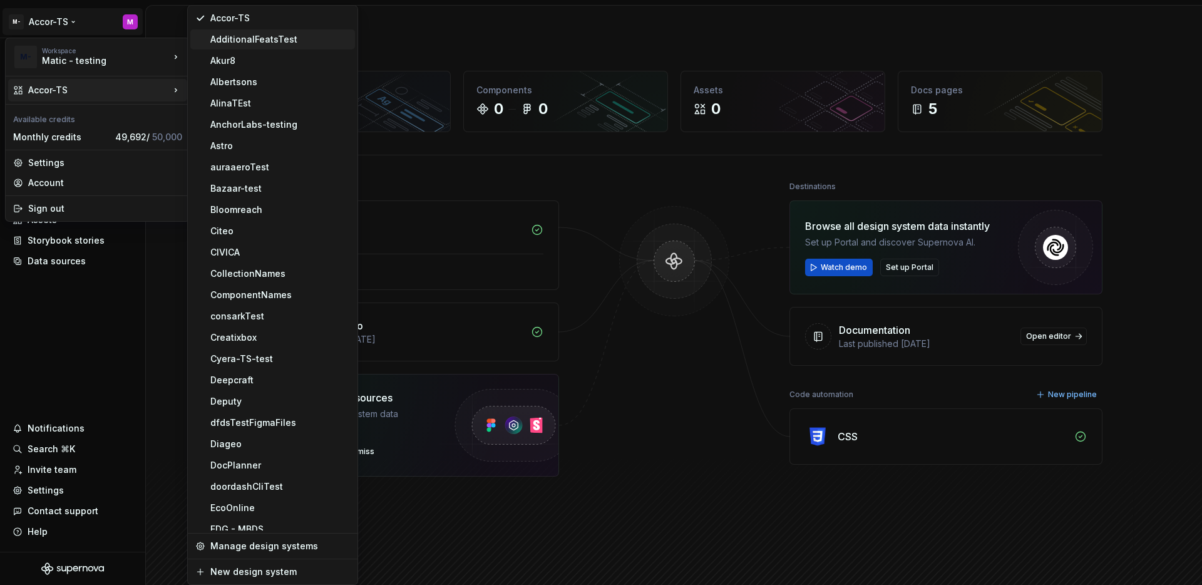
click at [274, 38] on div "AdditionalFeatsTest" at bounding box center [280, 39] width 140 height 13
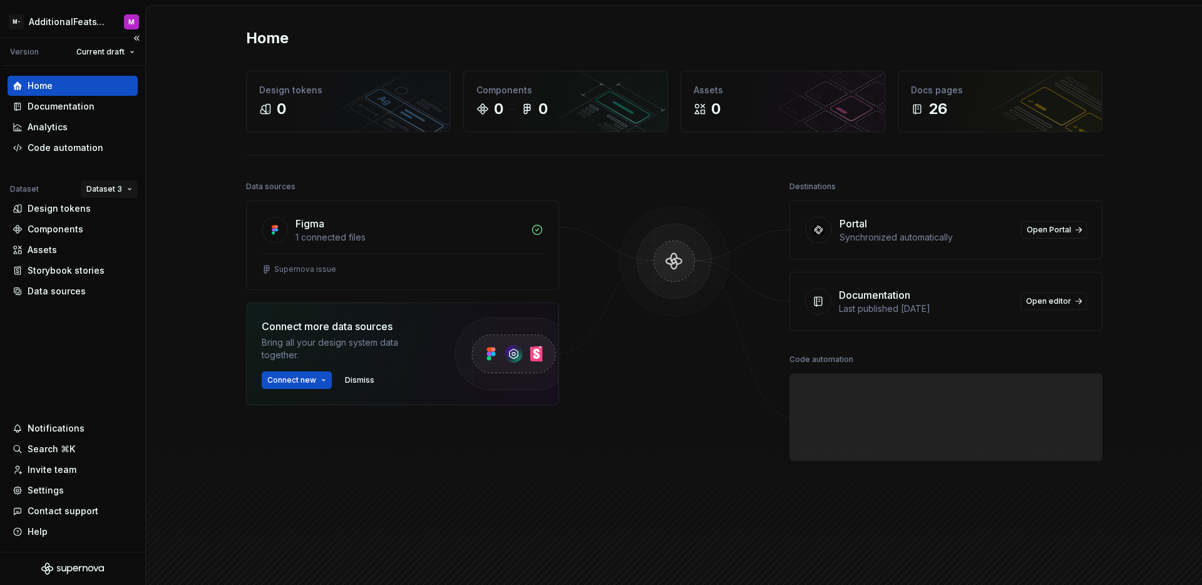
click at [107, 192] on html "M- AdditionalFeatsTest M Version Current draft Home Documentation Analytics Cod…" at bounding box center [601, 292] width 1202 height 585
click at [110, 209] on div "Dataset 1" at bounding box center [145, 213] width 81 height 13
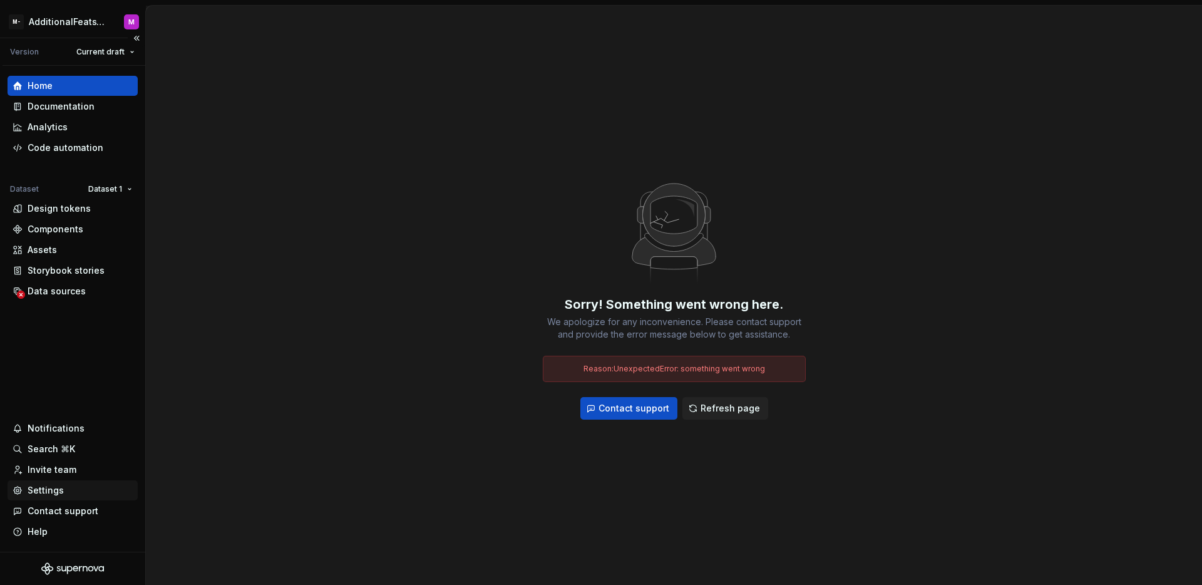
click at [65, 484] on div "Settings" at bounding box center [73, 490] width 120 height 13
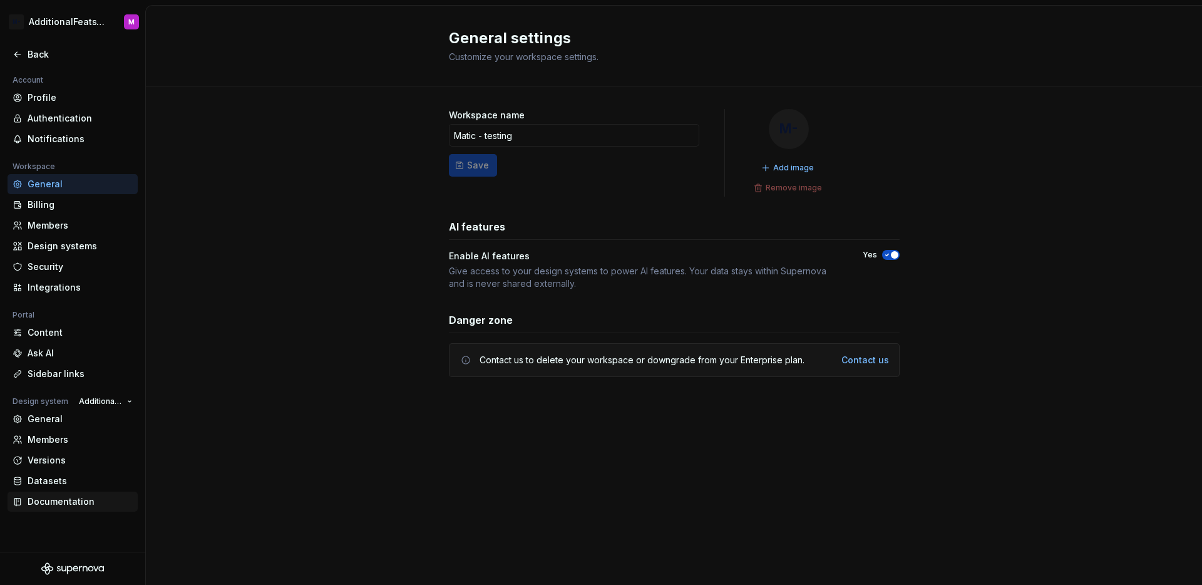
click at [63, 496] on div "Documentation" at bounding box center [80, 501] width 105 height 13
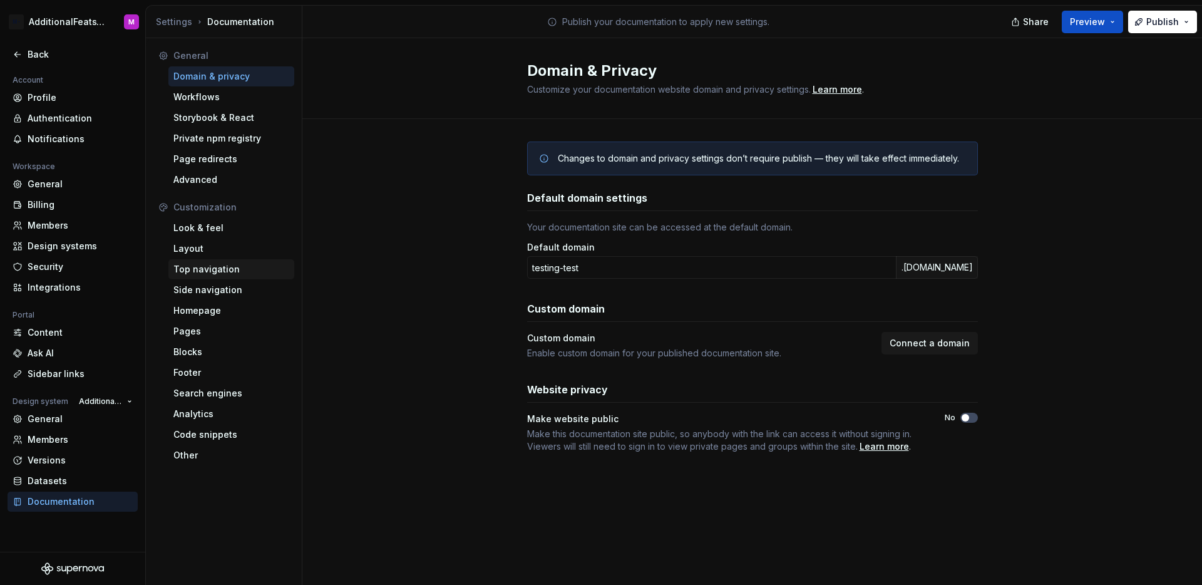
click at [258, 270] on div "Top navigation" at bounding box center [231, 269] width 116 height 13
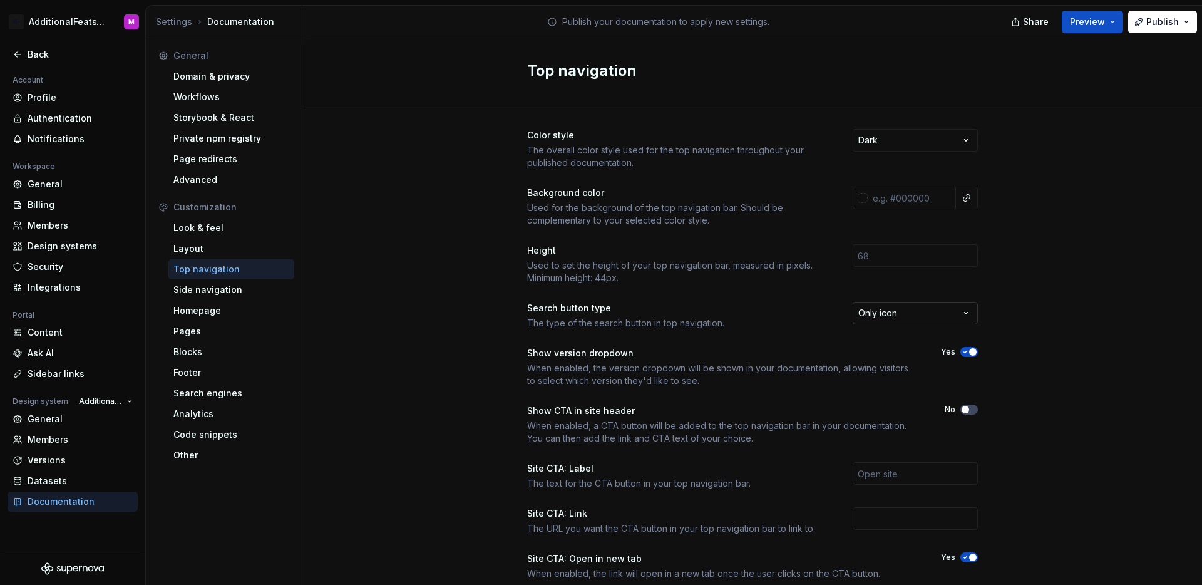
click at [898, 306] on html "M- AdditionalFeatsTest M Back Account Profile Authentication Notifications Work…" at bounding box center [601, 292] width 1202 height 585
click at [1013, 321] on div "Color style The overall color style used for the top navigation throughout your…" at bounding box center [752, 395] width 900 height 579
click at [15, 51] on icon at bounding box center [18, 54] width 10 height 10
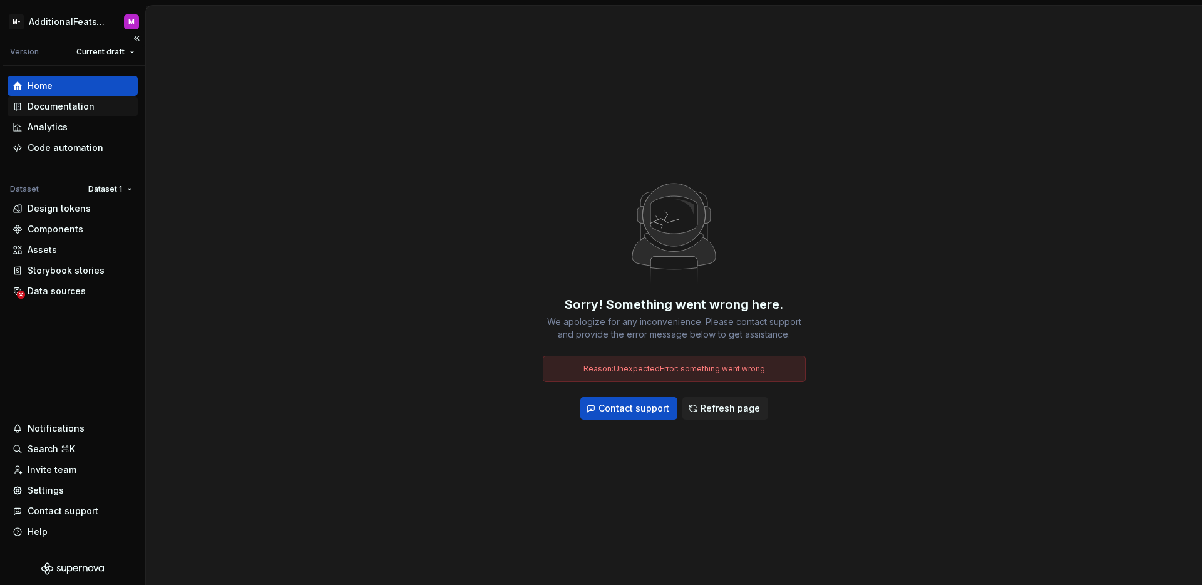
click at [61, 97] on div "Documentation" at bounding box center [73, 106] width 130 height 20
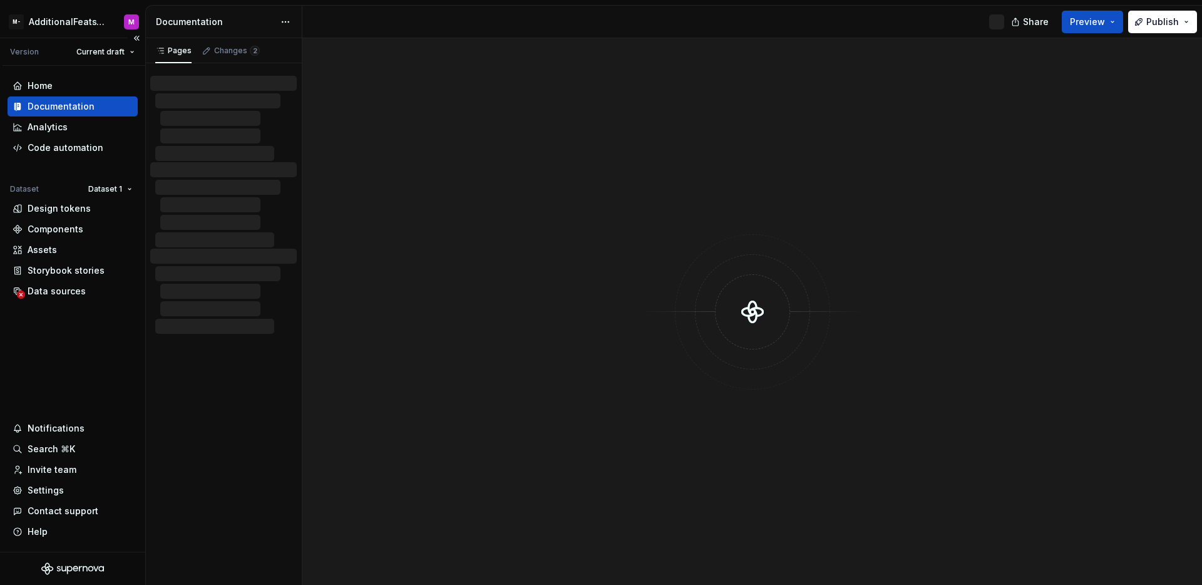
click at [61, 100] on div "Documentation" at bounding box center [61, 106] width 67 height 13
click at [1148, 14] on button "Publish" at bounding box center [1162, 22] width 69 height 23
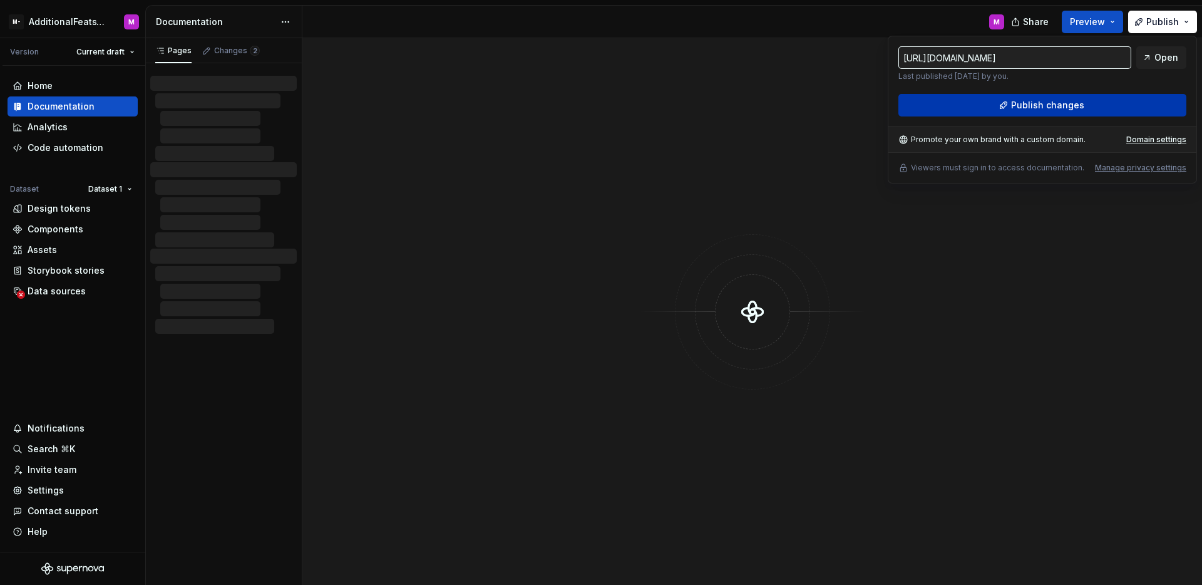
click at [1085, 106] on button "Publish changes" at bounding box center [1043, 105] width 288 height 23
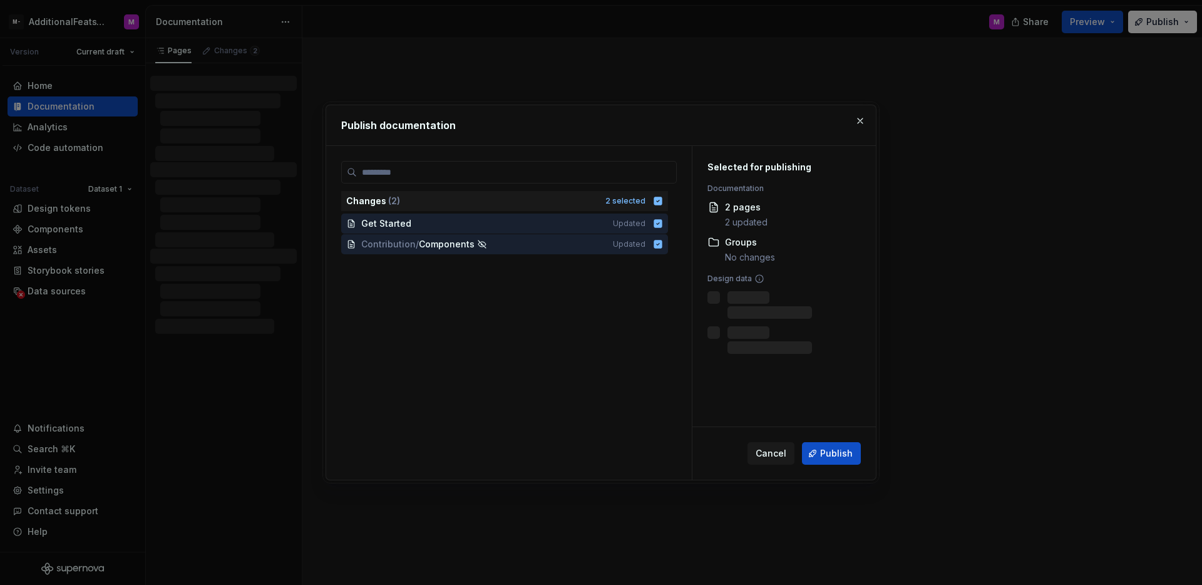
click at [843, 440] on div "Cancel Publish" at bounding box center [784, 453] width 183 height 53
click at [844, 445] on button "Publish" at bounding box center [831, 453] width 59 height 23
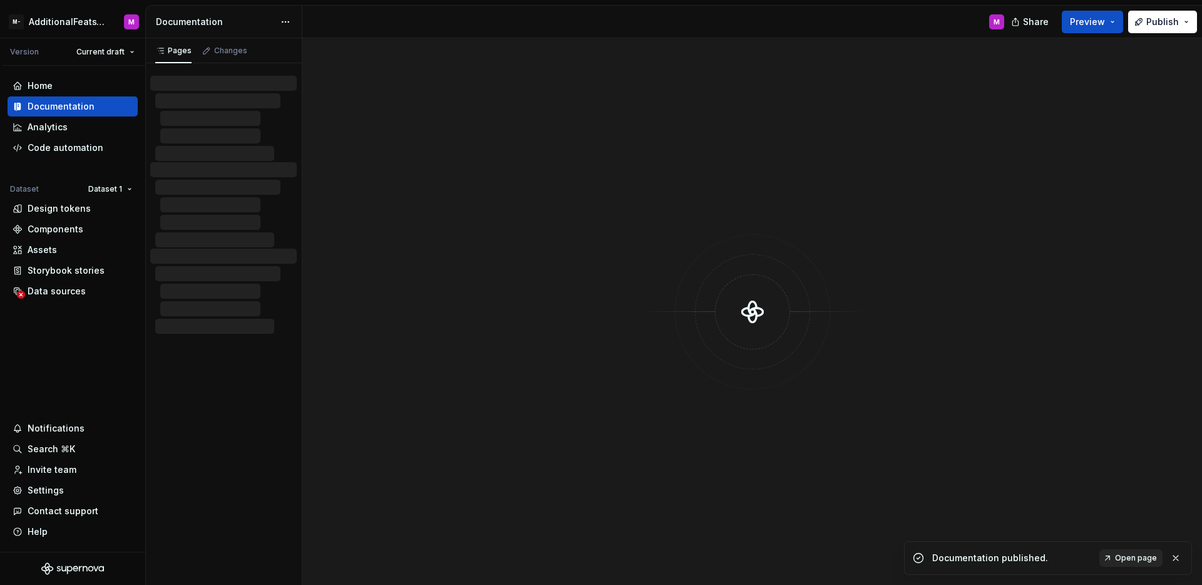
click at [1135, 559] on span "Open page" at bounding box center [1136, 558] width 42 height 10
click at [71, 87] on div "Home" at bounding box center [73, 86] width 120 height 13
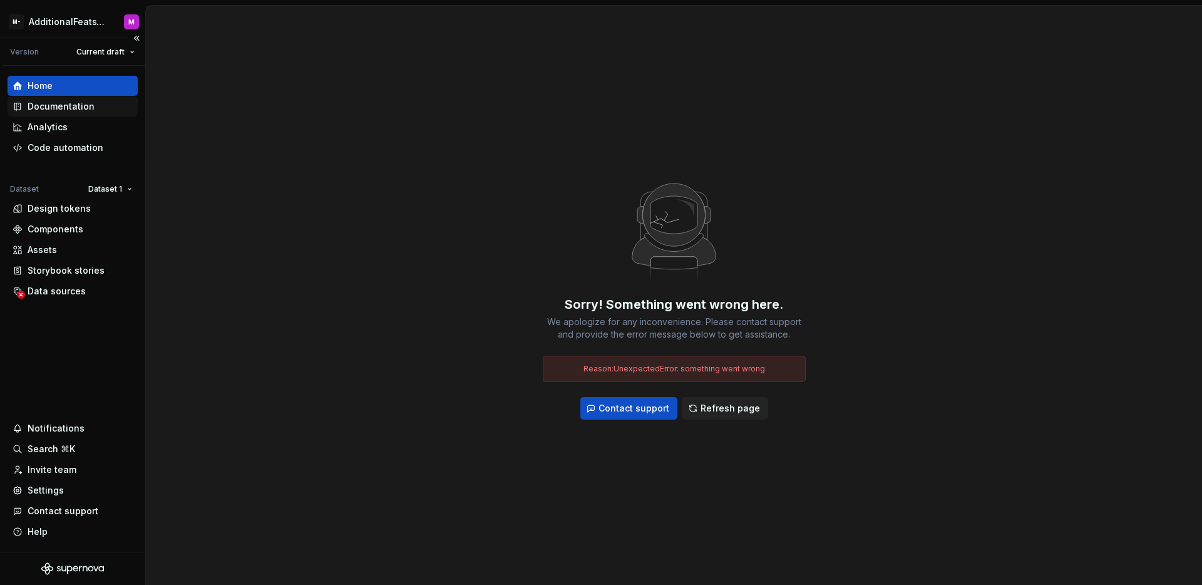
click at [68, 101] on div "Documentation" at bounding box center [61, 106] width 67 height 13
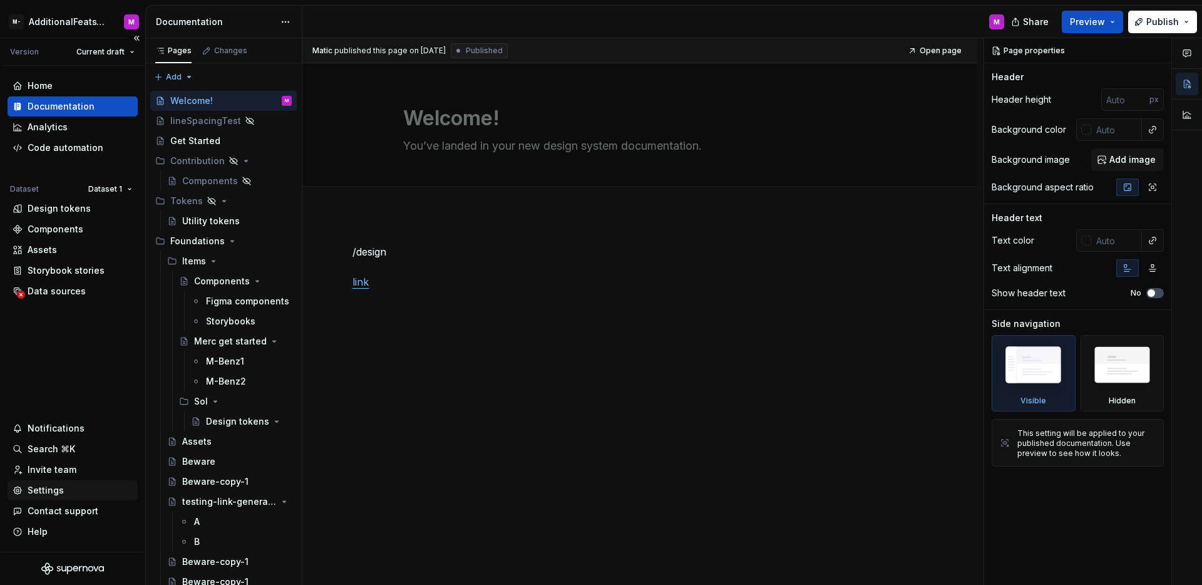
click at [50, 494] on div "Settings" at bounding box center [46, 490] width 36 height 13
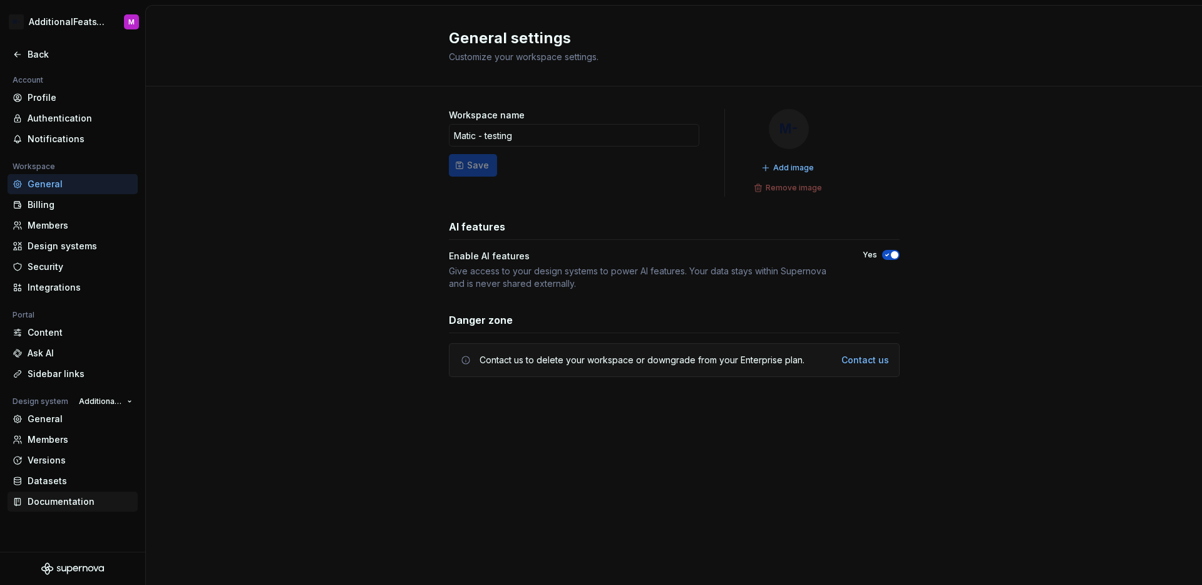
click at [52, 510] on div "Documentation" at bounding box center [73, 502] width 130 height 20
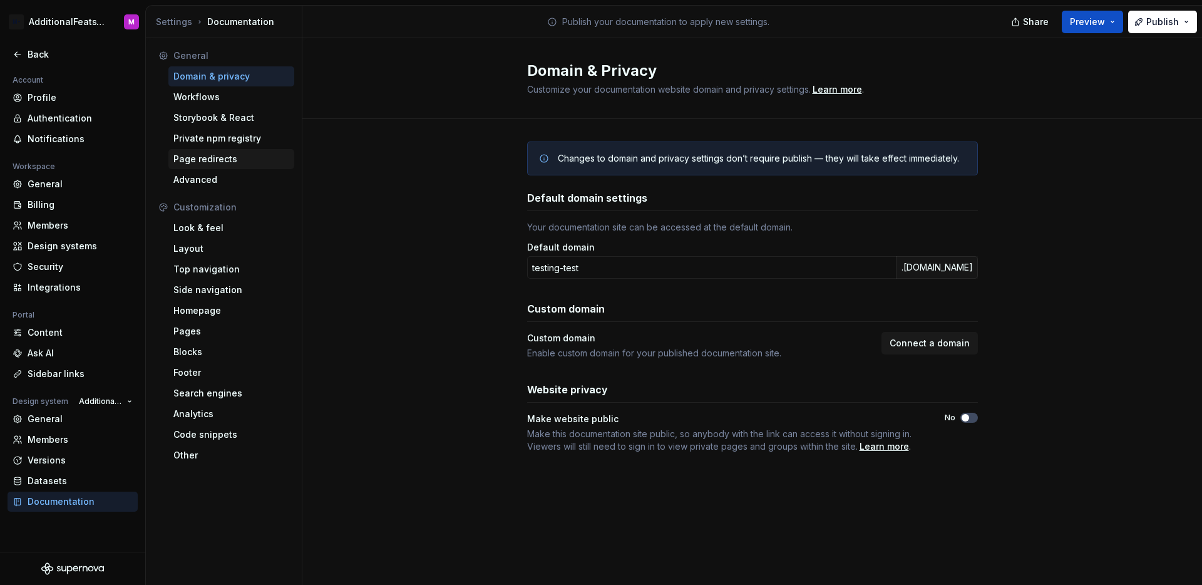
click at [214, 159] on div "Page redirects" at bounding box center [231, 159] width 116 height 13
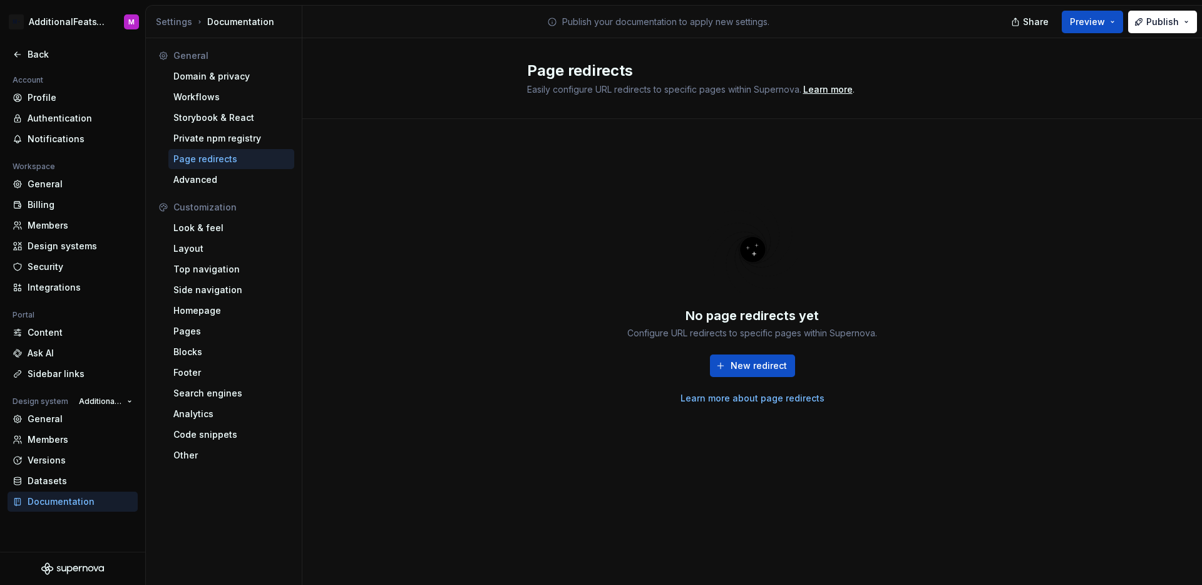
click at [502, 210] on div "No page redirects yet Configure URL redirects to specific pages within Supernov…" at bounding box center [752, 315] width 900 height 392
click at [222, 179] on div "Advanced" at bounding box center [231, 179] width 116 height 13
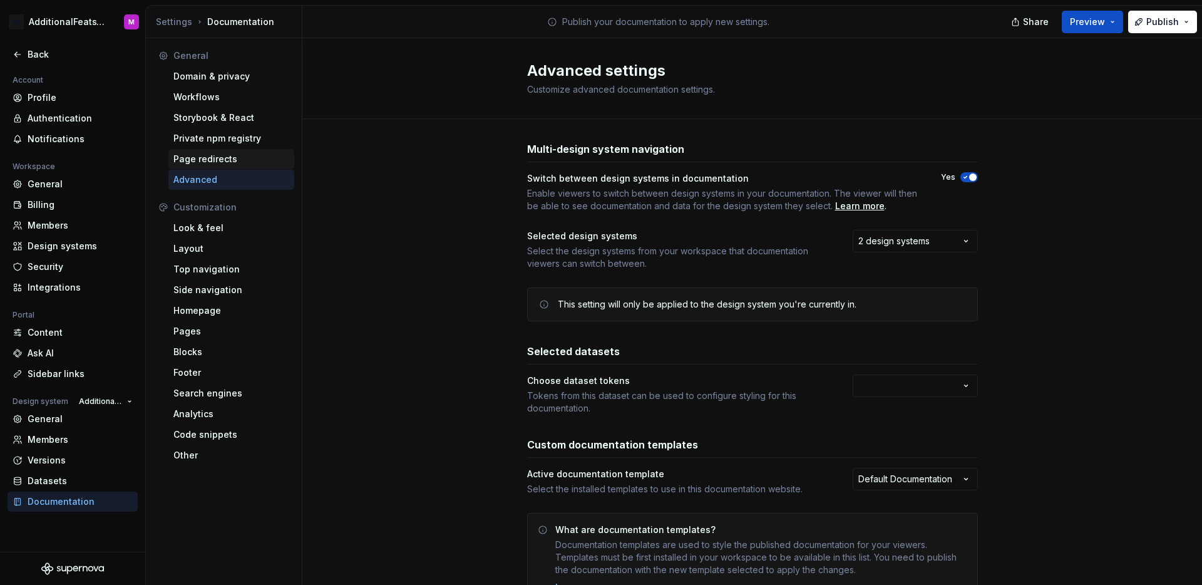
click at [208, 160] on div "Page redirects" at bounding box center [231, 159] width 116 height 13
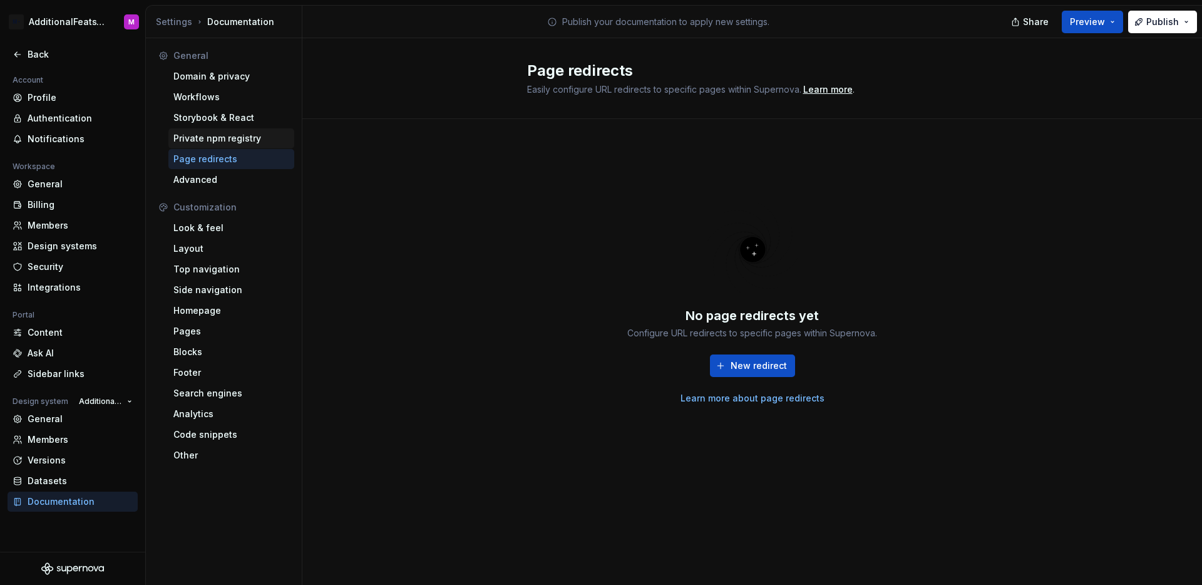
click at [210, 141] on div "Private npm registry" at bounding box center [231, 138] width 116 height 13
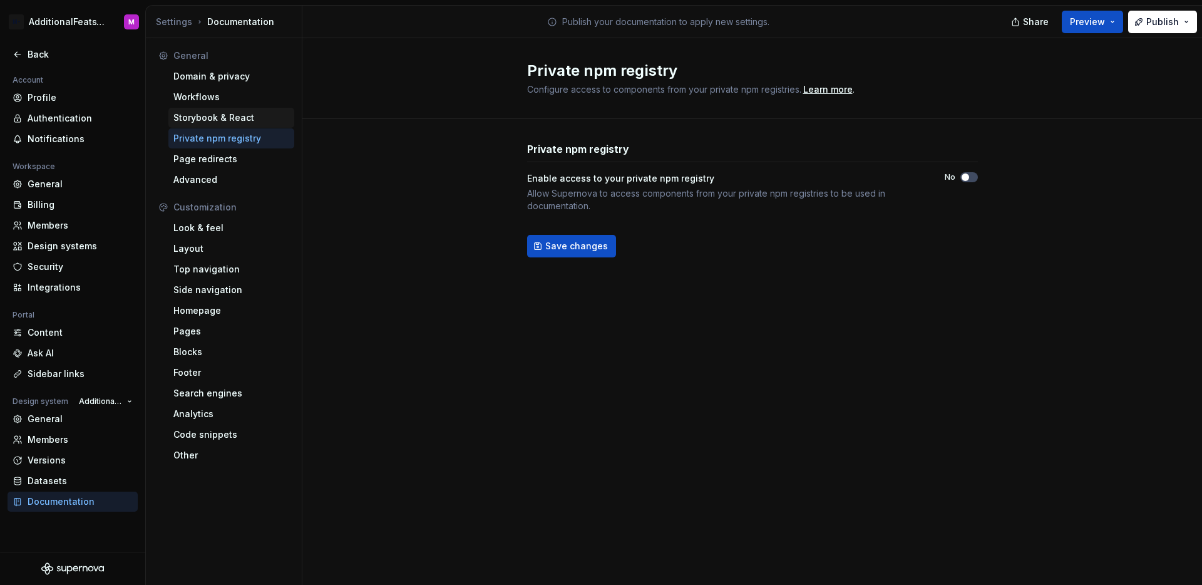
click at [210, 122] on div "Storybook & React" at bounding box center [231, 117] width 116 height 13
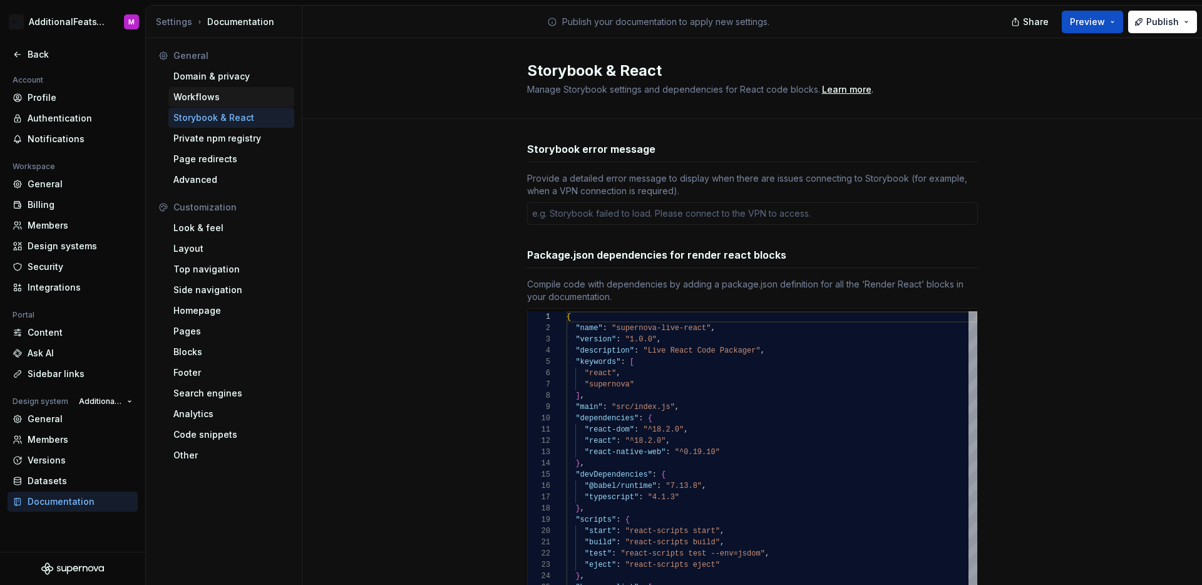
click at [212, 103] on div "Workflows" at bounding box center [231, 97] width 116 height 13
type textarea "*"
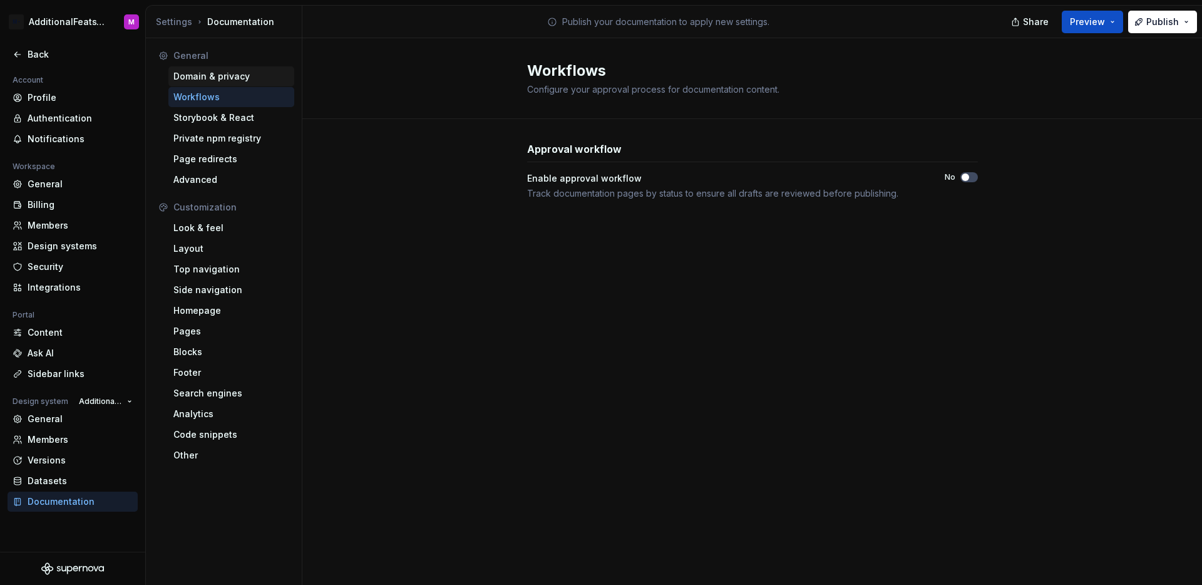
click at [222, 80] on div "Domain & privacy" at bounding box center [231, 76] width 116 height 13
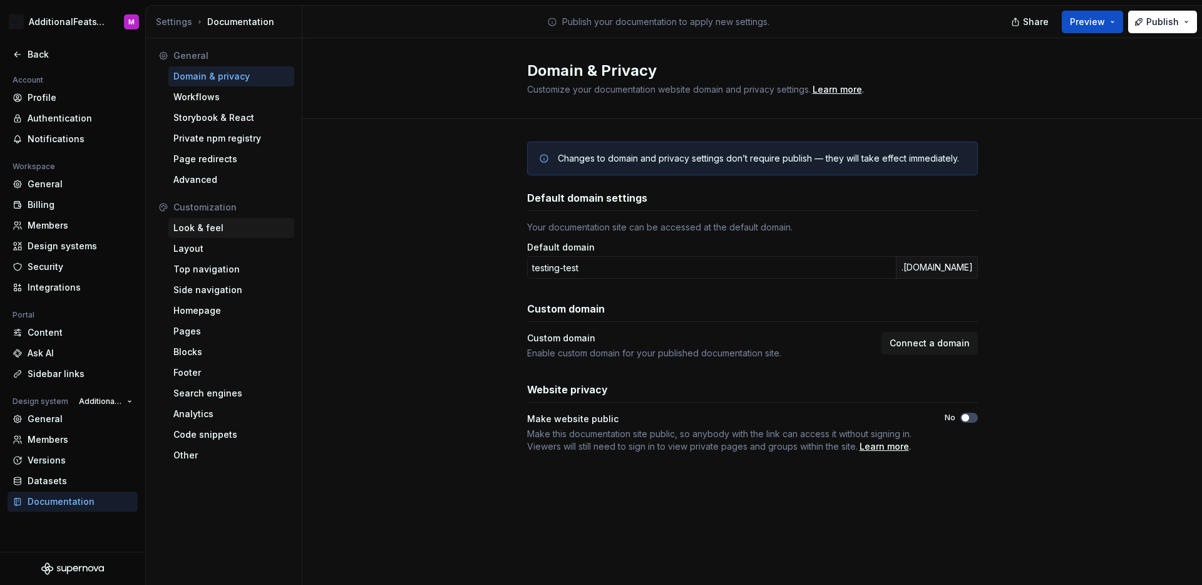
click at [215, 227] on div "Look & feel" at bounding box center [231, 228] width 116 height 13
click at [211, 229] on div "Look & feel" at bounding box center [231, 228] width 116 height 13
click at [215, 227] on div "Look & feel" at bounding box center [231, 228] width 116 height 13
click at [188, 242] on div "Layout" at bounding box center [231, 248] width 116 height 13
click at [193, 232] on div "Look & feel" at bounding box center [231, 228] width 116 height 13
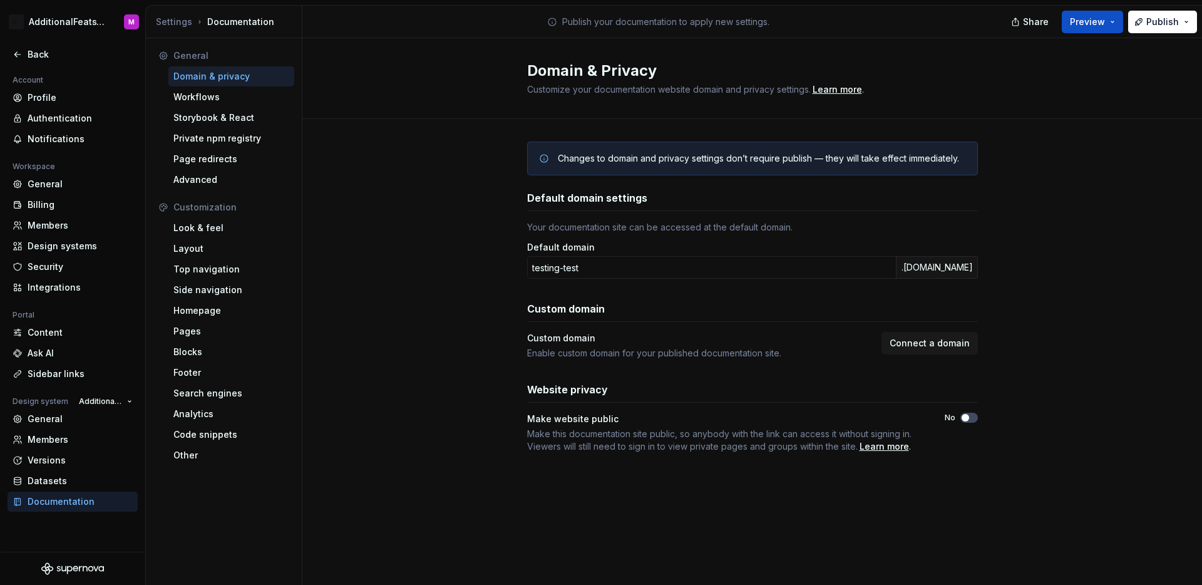
click at [473, 230] on div "Changes to domain and privacy settings don’t require publish — they will take e…" at bounding box center [752, 309] width 900 height 381
click at [223, 227] on div "Look & feel" at bounding box center [231, 228] width 116 height 13
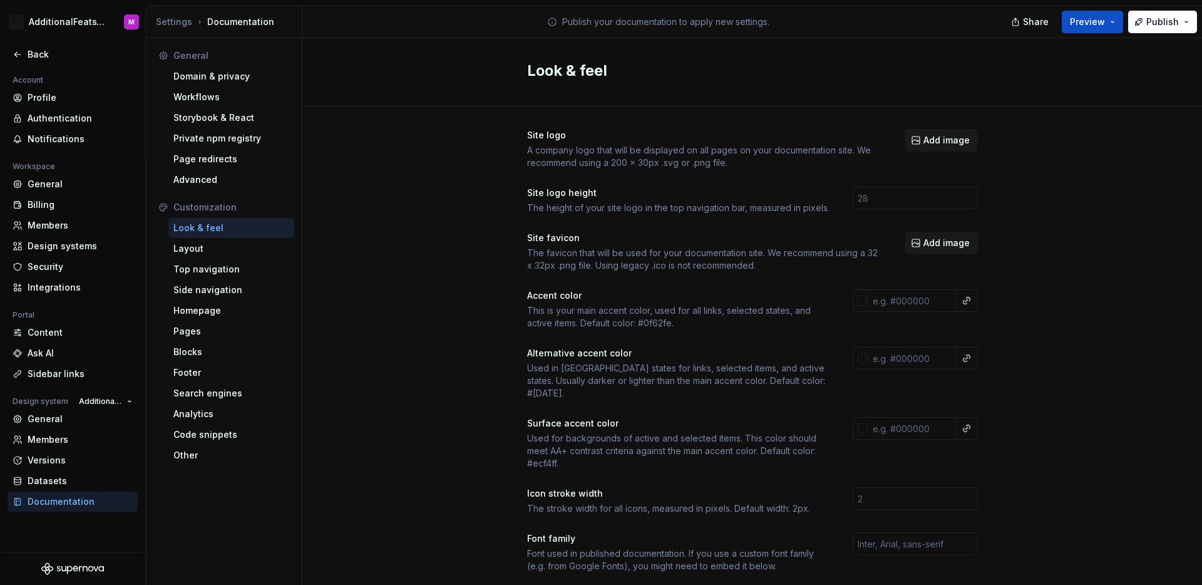
click at [223, 227] on div "Look & feel" at bounding box center [231, 228] width 116 height 13
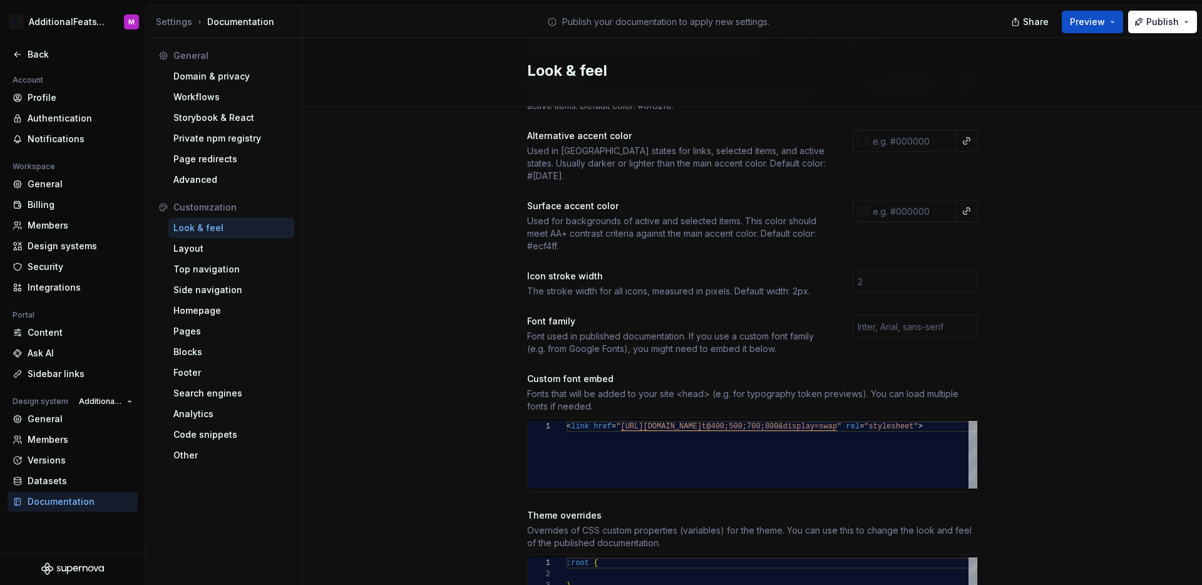
scroll to position [120, 0]
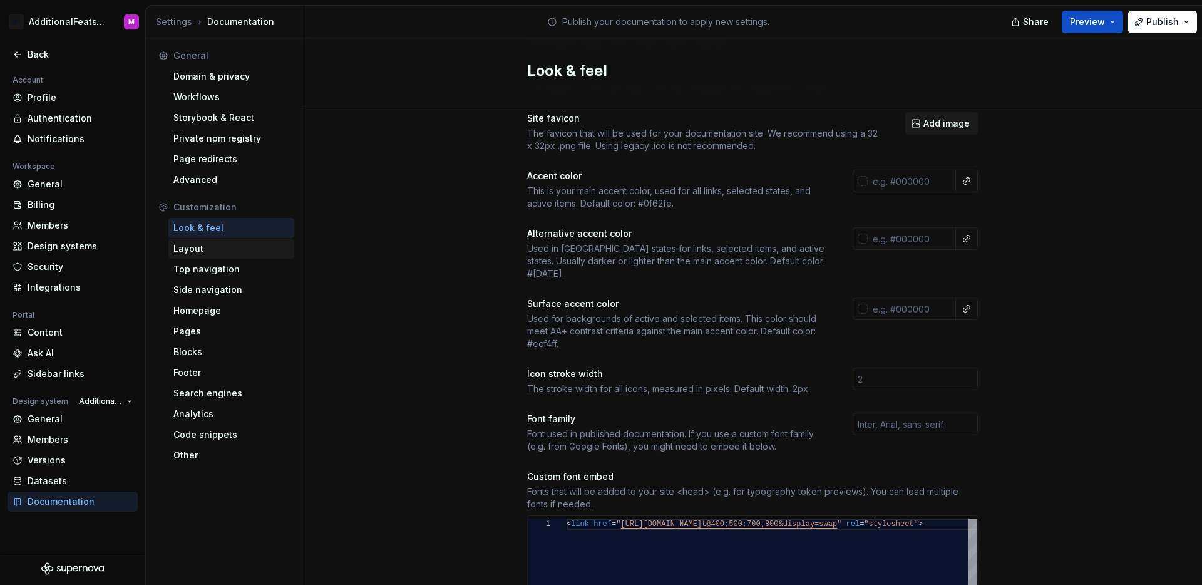
click at [224, 250] on div "Layout" at bounding box center [231, 248] width 116 height 13
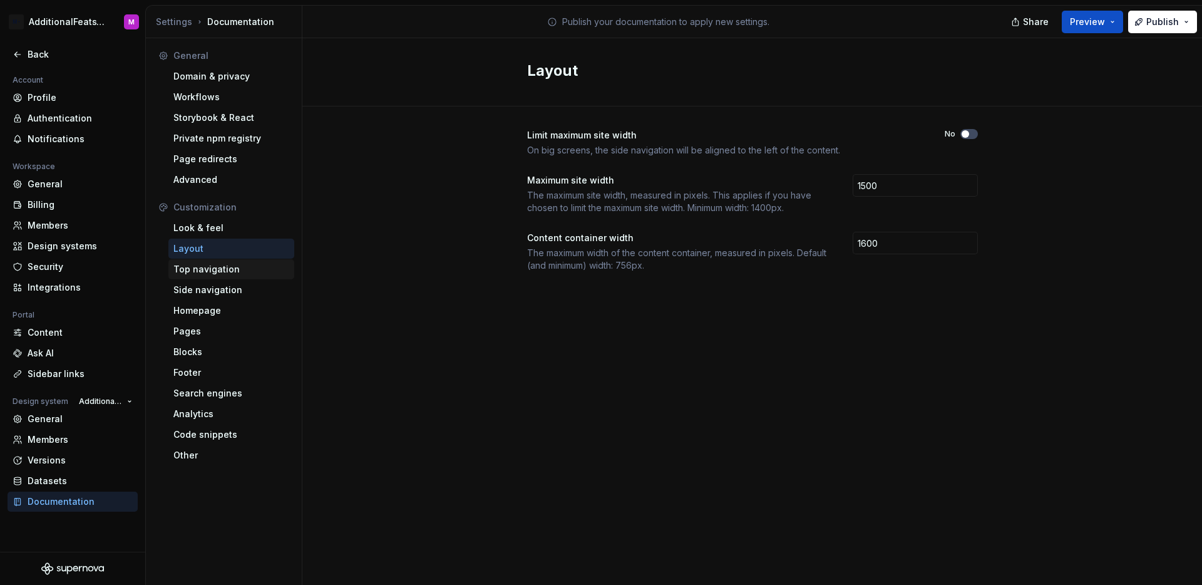
click at [223, 275] on div "Top navigation" at bounding box center [231, 269] width 116 height 13
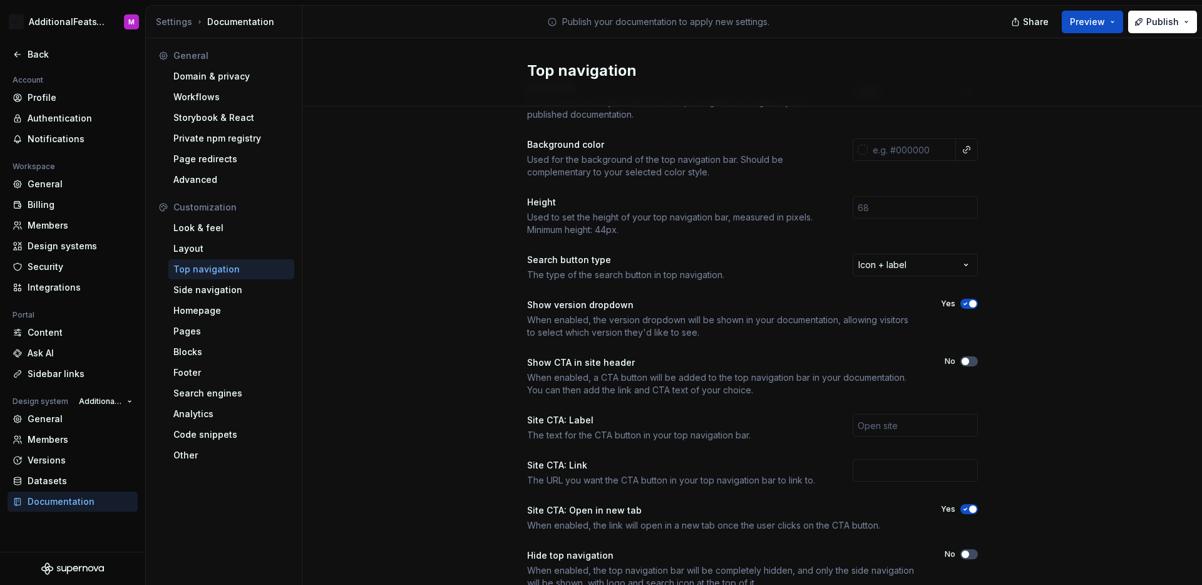
scroll to position [95, 0]
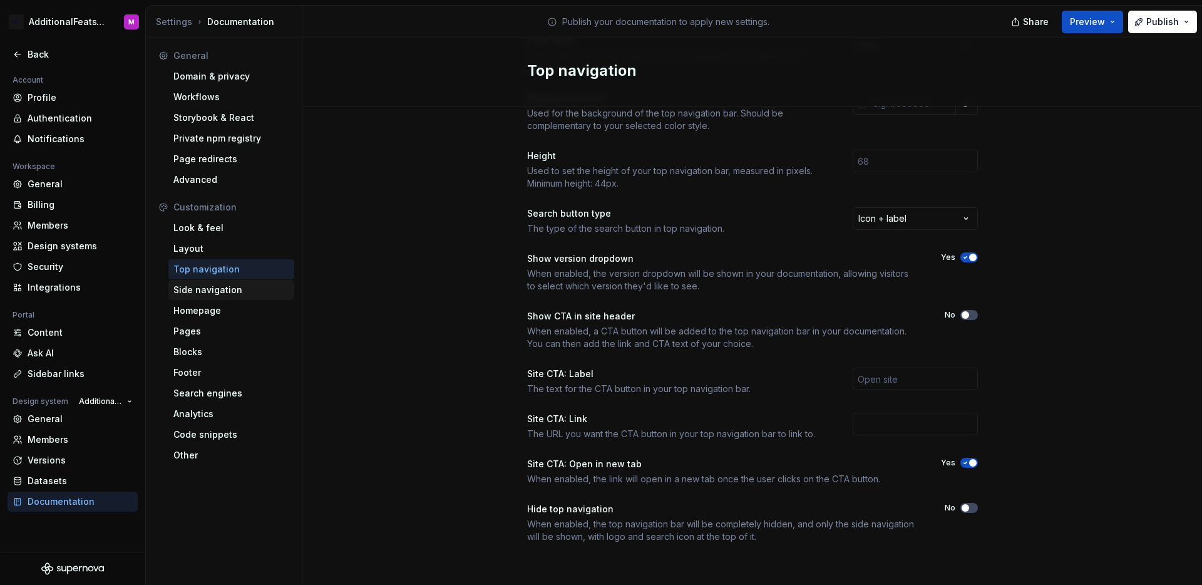
click at [200, 286] on div "Side navigation" at bounding box center [231, 290] width 116 height 13
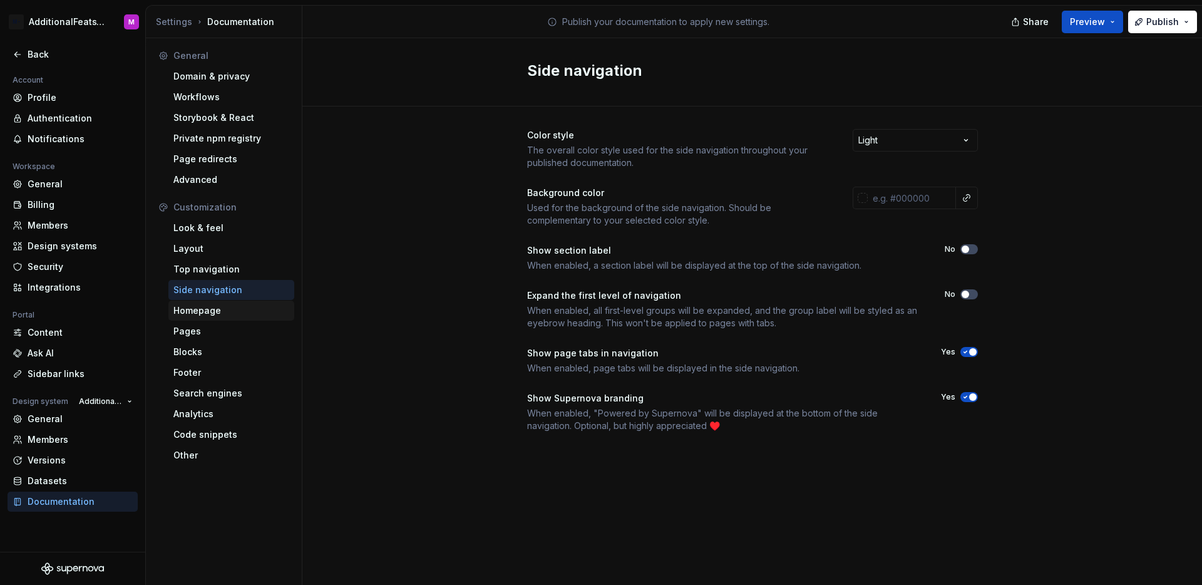
click at [201, 314] on div "Homepage" at bounding box center [231, 310] width 116 height 13
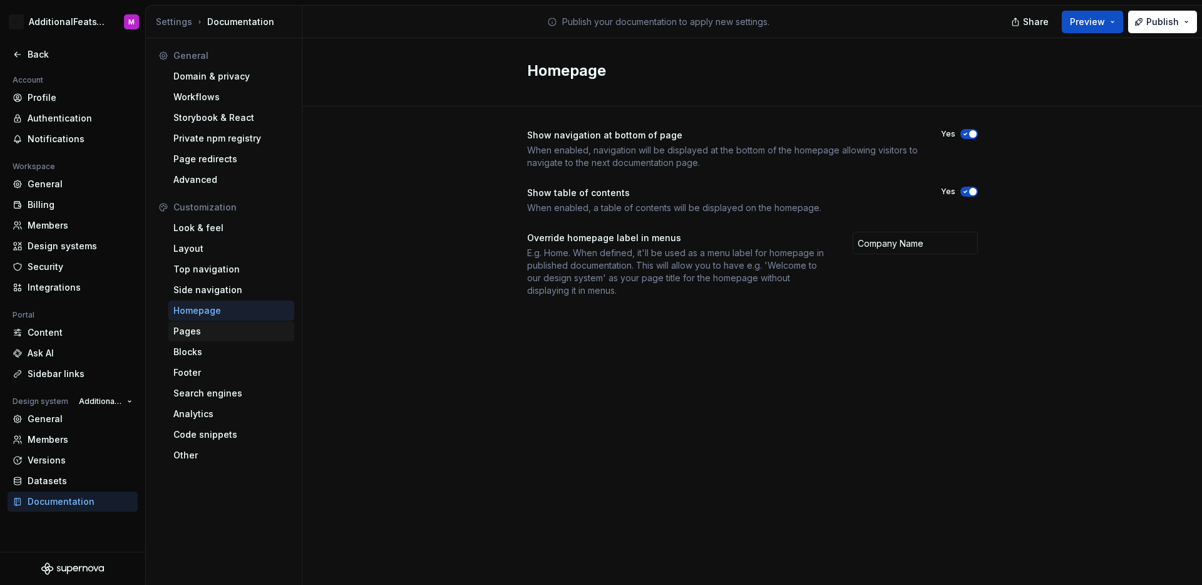
click at [203, 331] on div "Pages" at bounding box center [231, 331] width 116 height 13
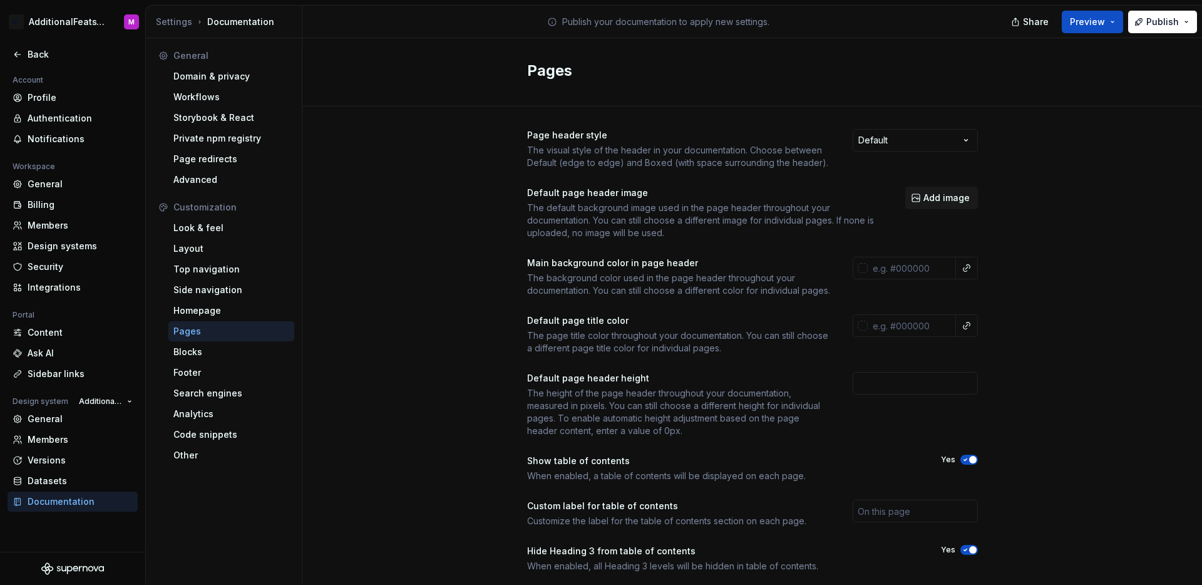
scroll to position [100, 0]
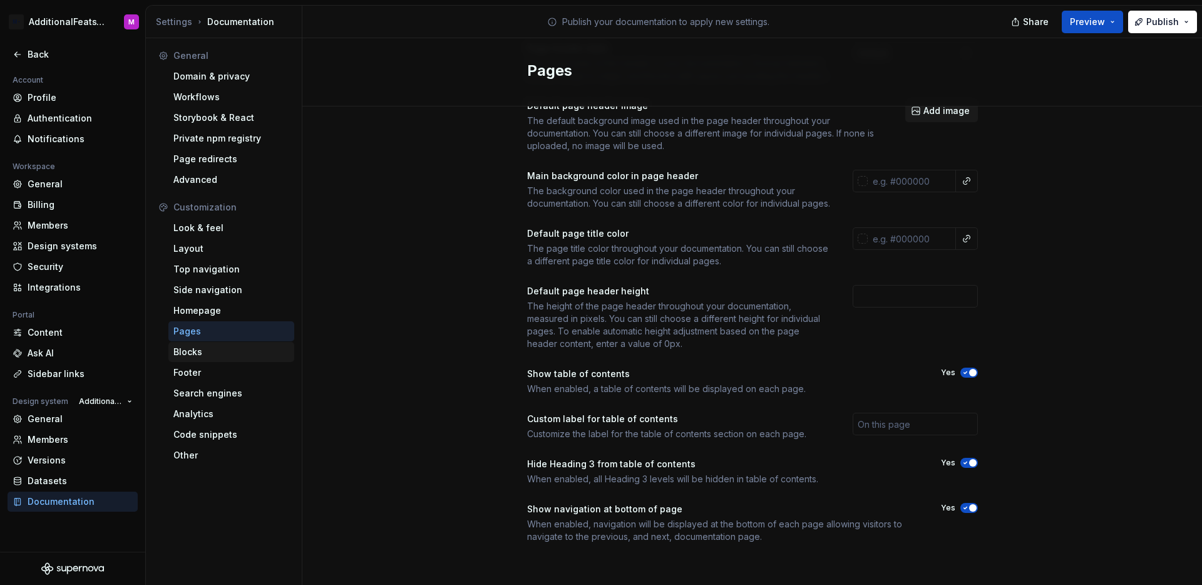
click at [219, 344] on div "Blocks" at bounding box center [231, 352] width 126 height 20
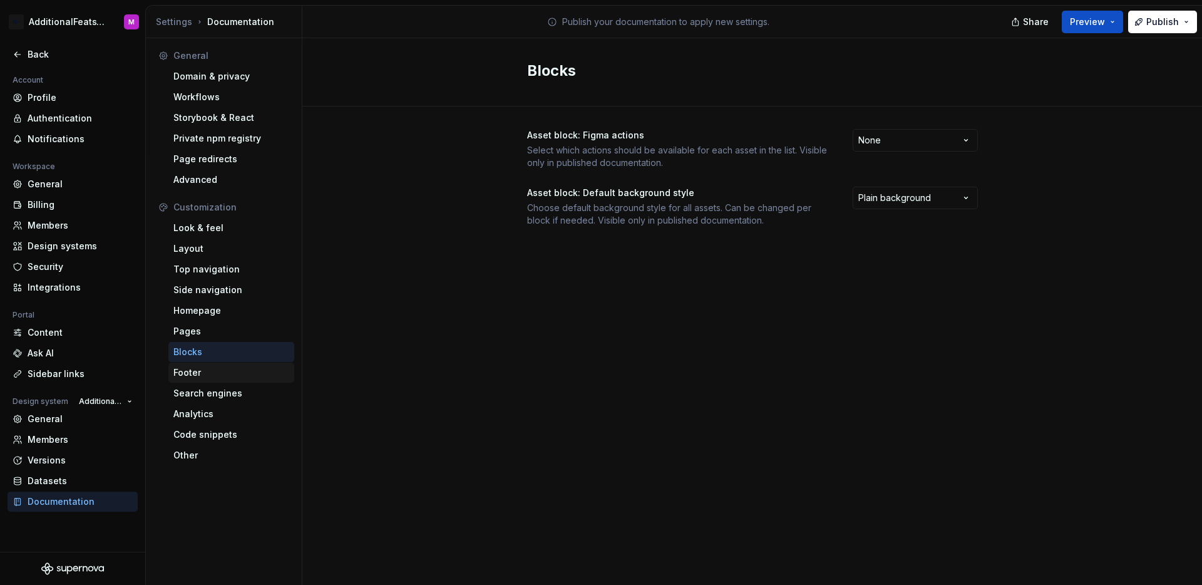
click at [234, 371] on div "Footer" at bounding box center [231, 372] width 116 height 13
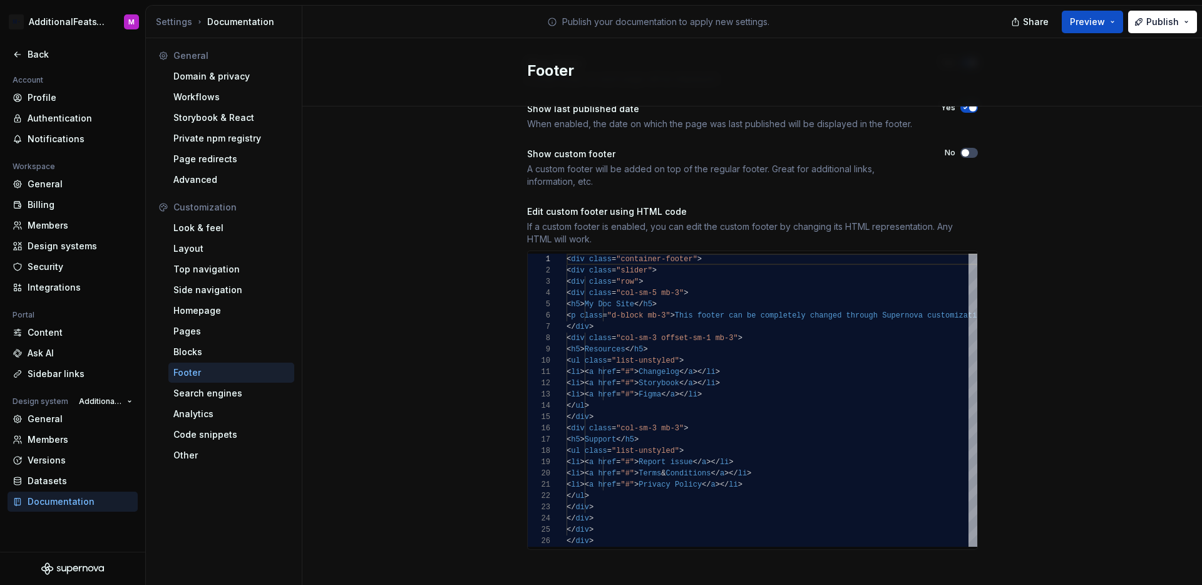
scroll to position [78, 0]
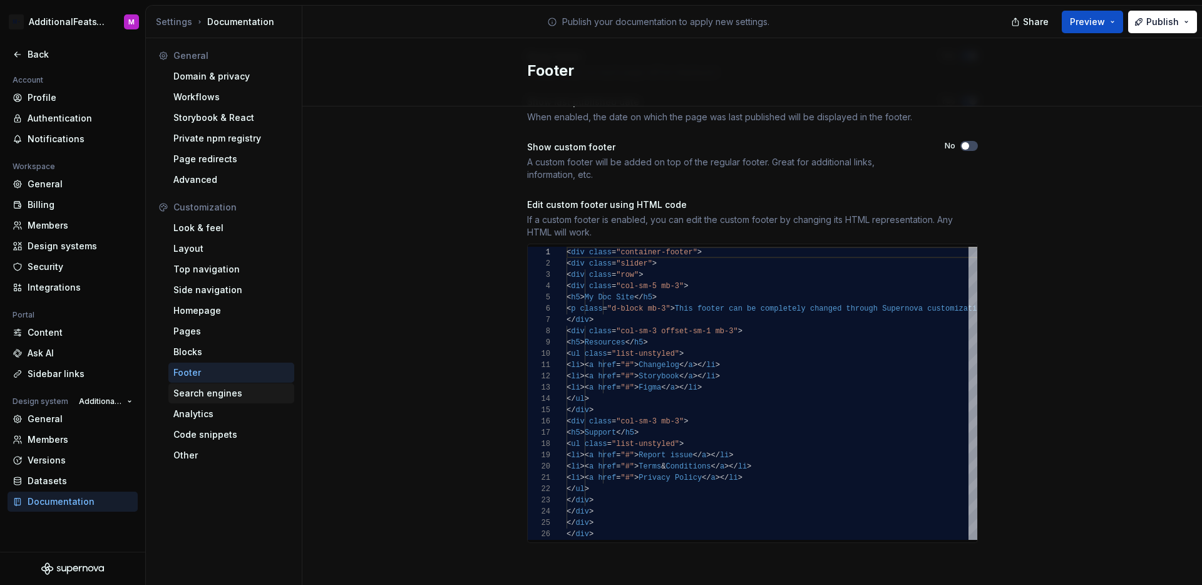
click at [212, 393] on div "Search engines" at bounding box center [231, 393] width 116 height 13
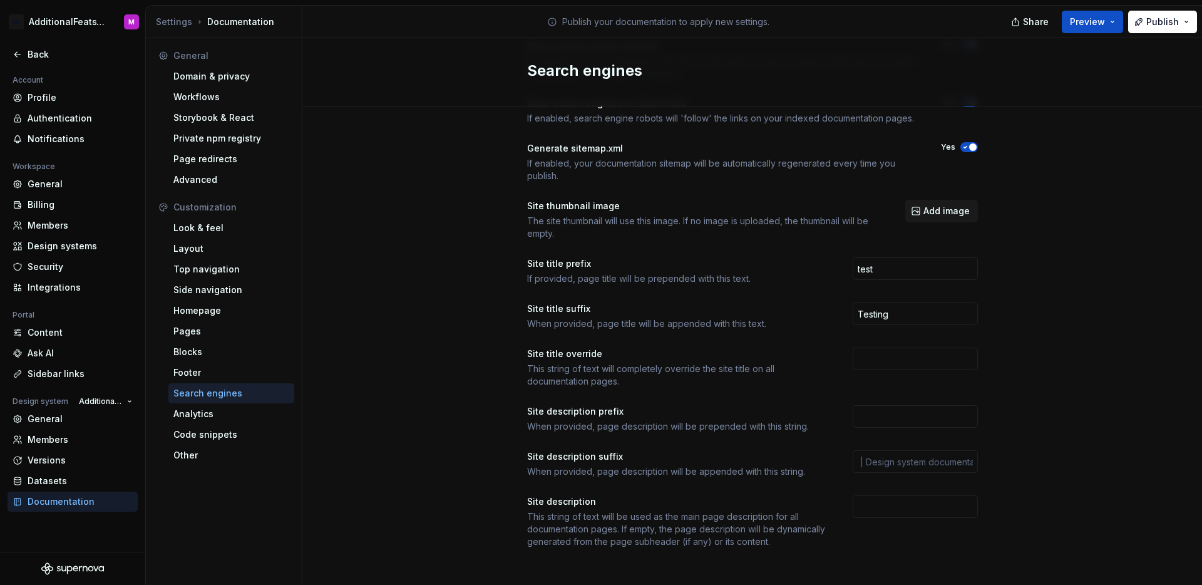
scroll to position [95, 0]
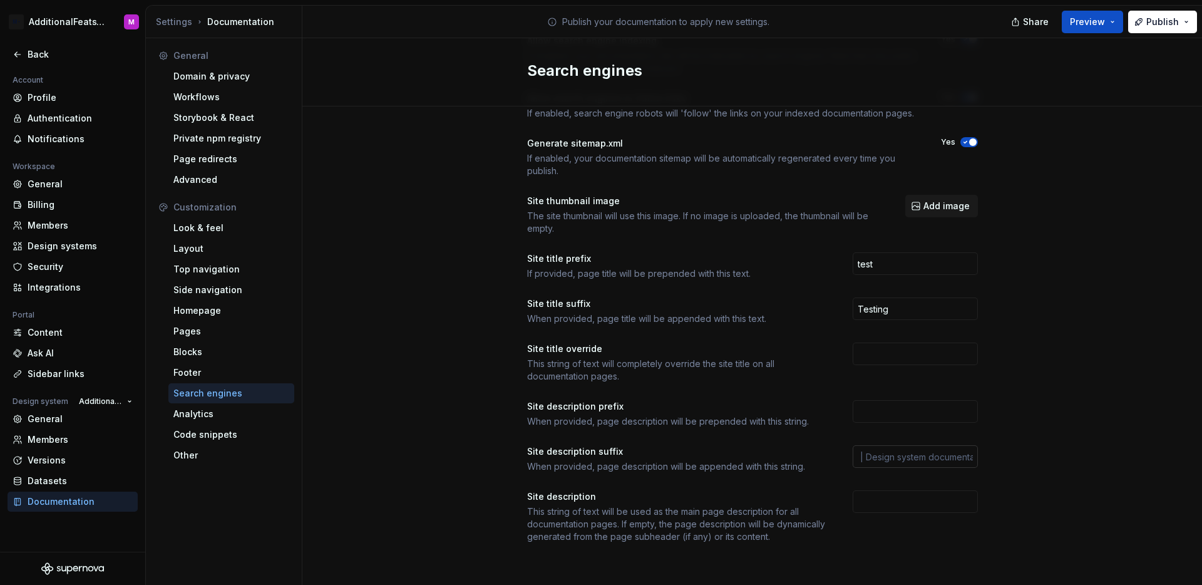
click at [894, 453] on input "text" at bounding box center [915, 456] width 125 height 23
click at [425, 391] on div "Allow search engine indexing If enabled, your documentation site will be indexa…" at bounding box center [752, 301] width 900 height 579
click at [230, 416] on div "Analytics" at bounding box center [231, 414] width 116 height 13
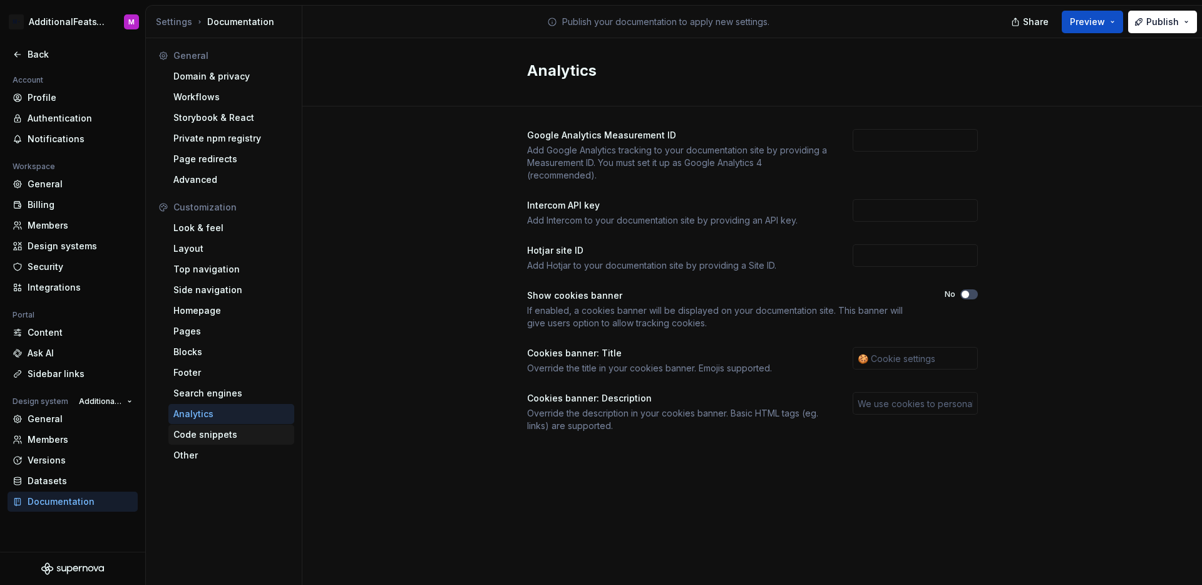
click at [210, 436] on div "Code snippets" at bounding box center [231, 434] width 116 height 13
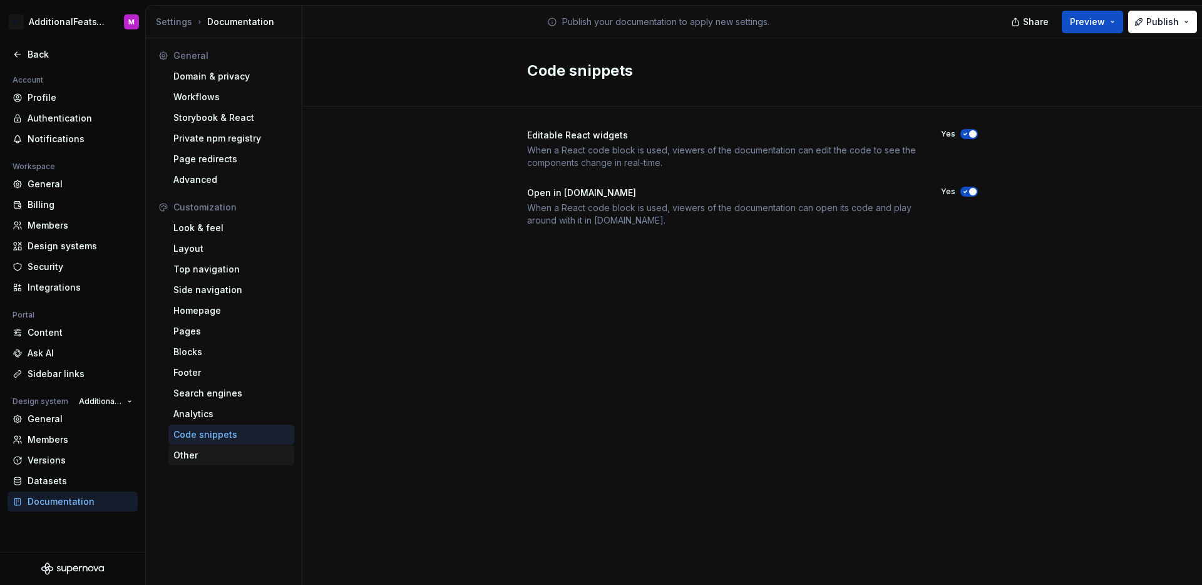
click at [199, 458] on div "Other" at bounding box center [231, 455] width 116 height 13
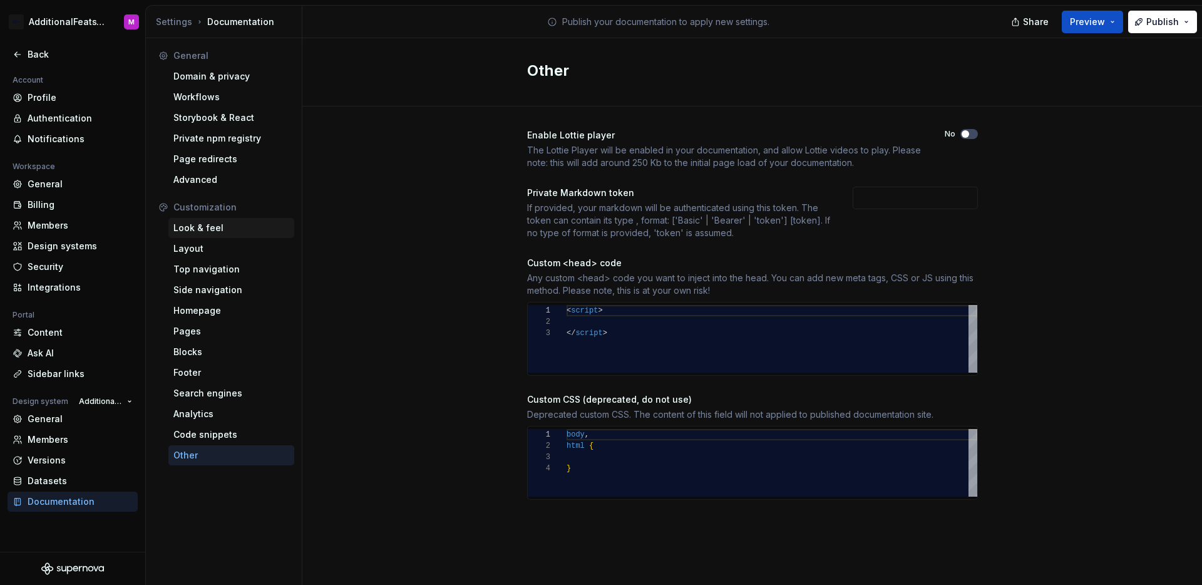
click at [229, 227] on div "Look & feel" at bounding box center [231, 228] width 116 height 13
